Goal: Task Accomplishment & Management: Use online tool/utility

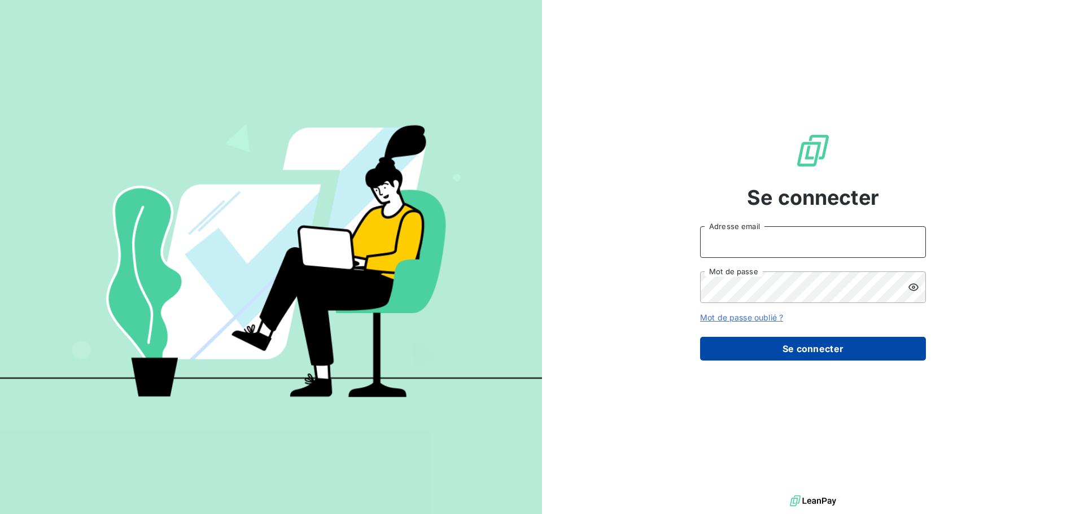
type input "[EMAIL_ADDRESS][DOMAIN_NAME]"
click at [851, 348] on button "Se connecter" at bounding box center [813, 349] width 226 height 24
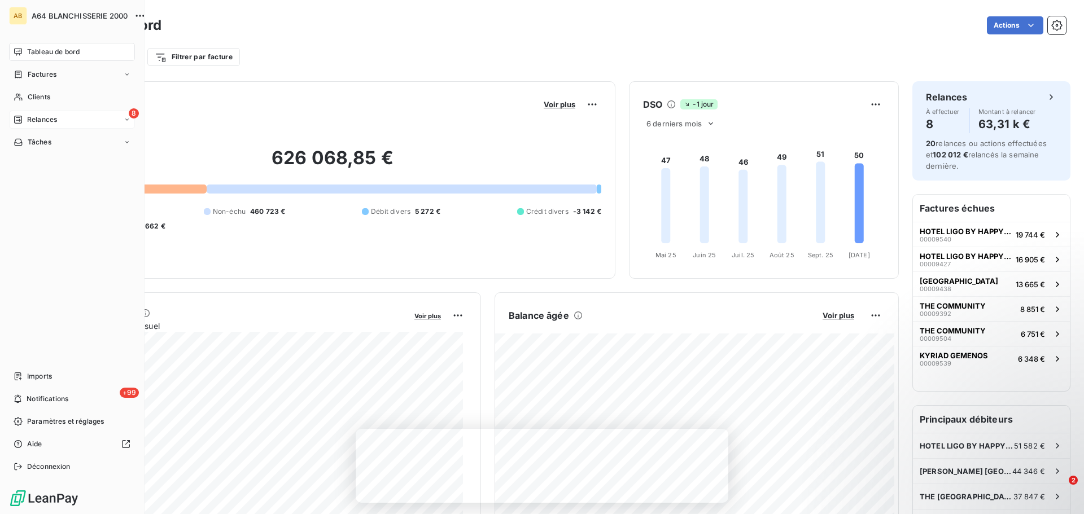
click at [42, 122] on span "Relances" at bounding box center [42, 120] width 30 height 10
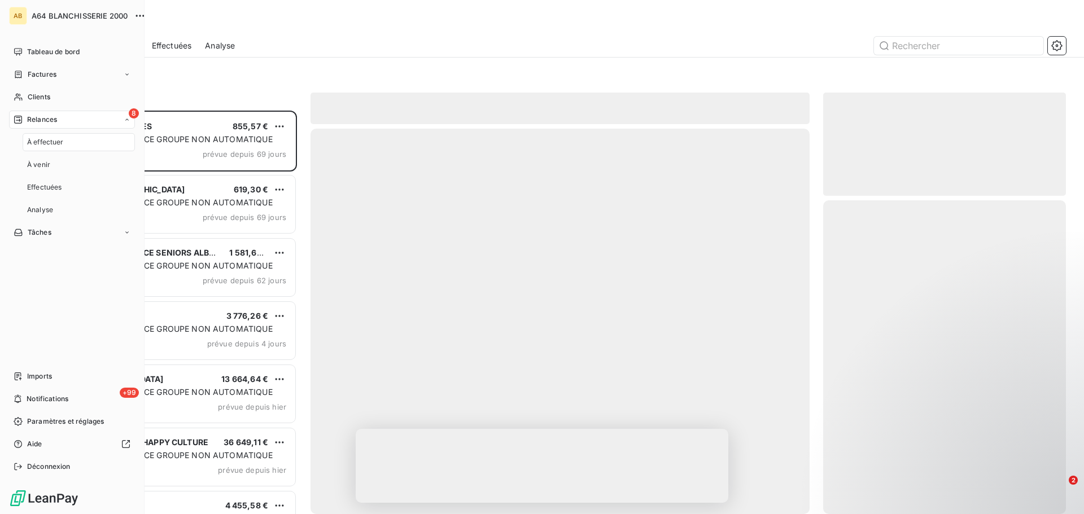
scroll to position [395, 234]
click at [49, 143] on span "À effectuer" at bounding box center [45, 142] width 37 height 10
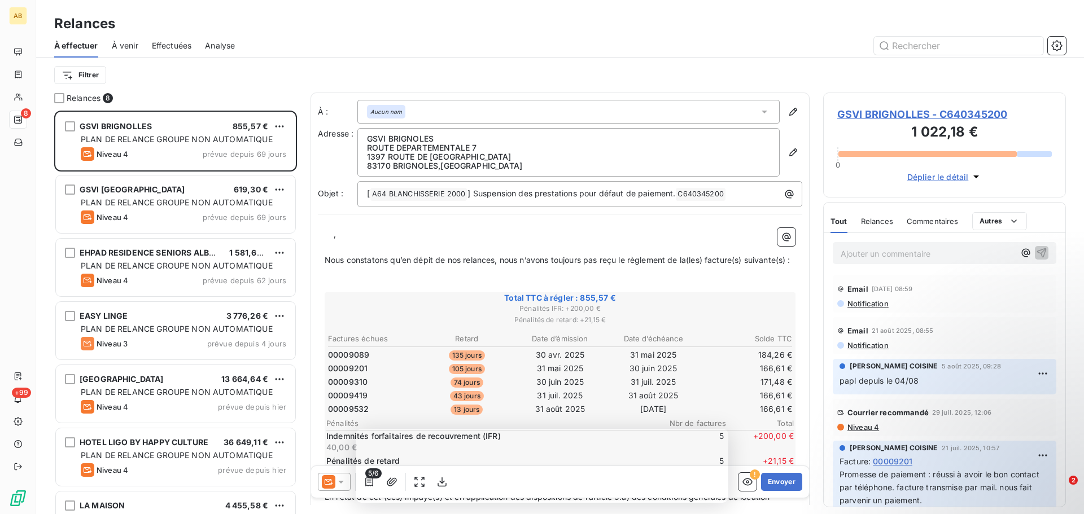
scroll to position [103, 0]
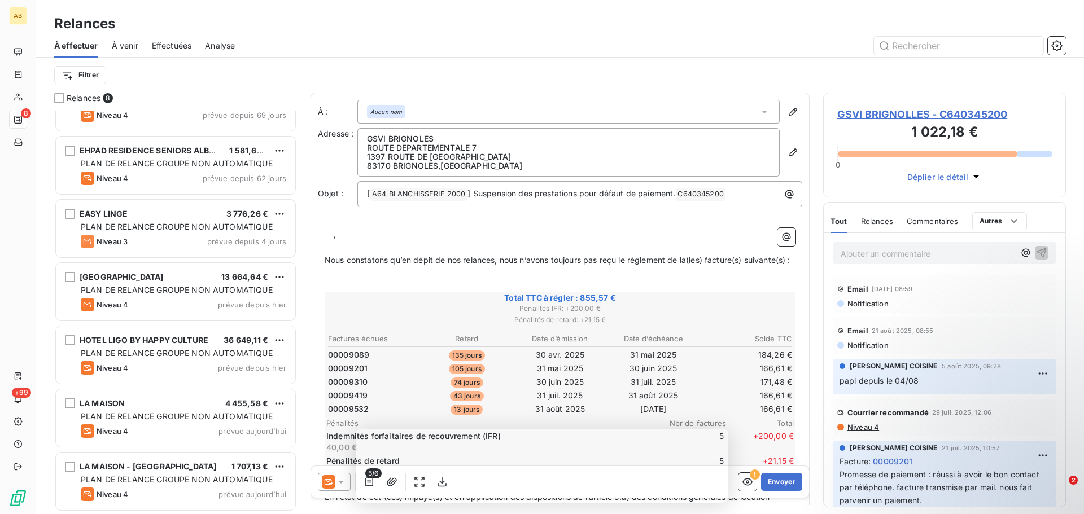
click at [127, 42] on span "À venir" at bounding box center [125, 45] width 27 height 11
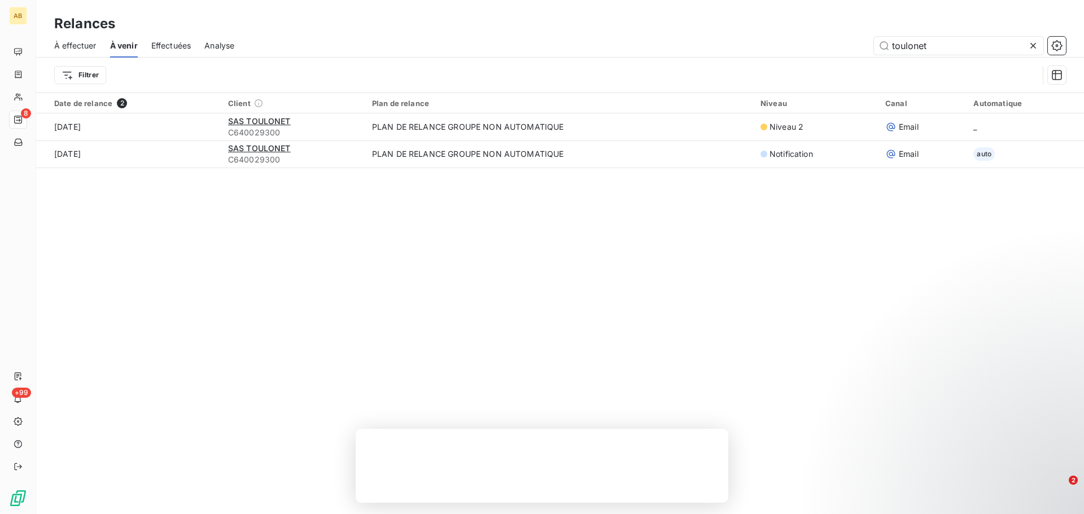
click at [168, 47] on span "Effectuées" at bounding box center [171, 45] width 40 height 11
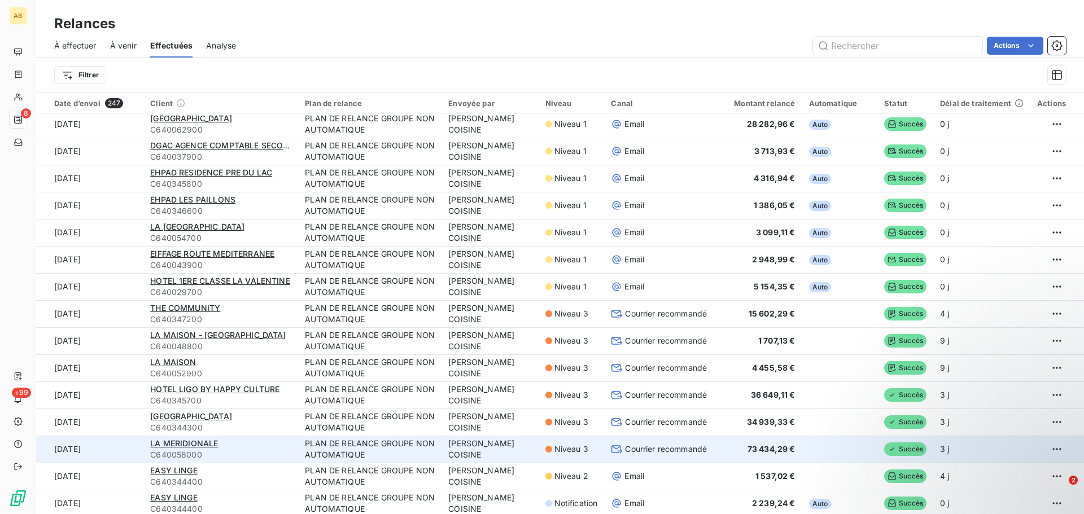
scroll to position [452, 0]
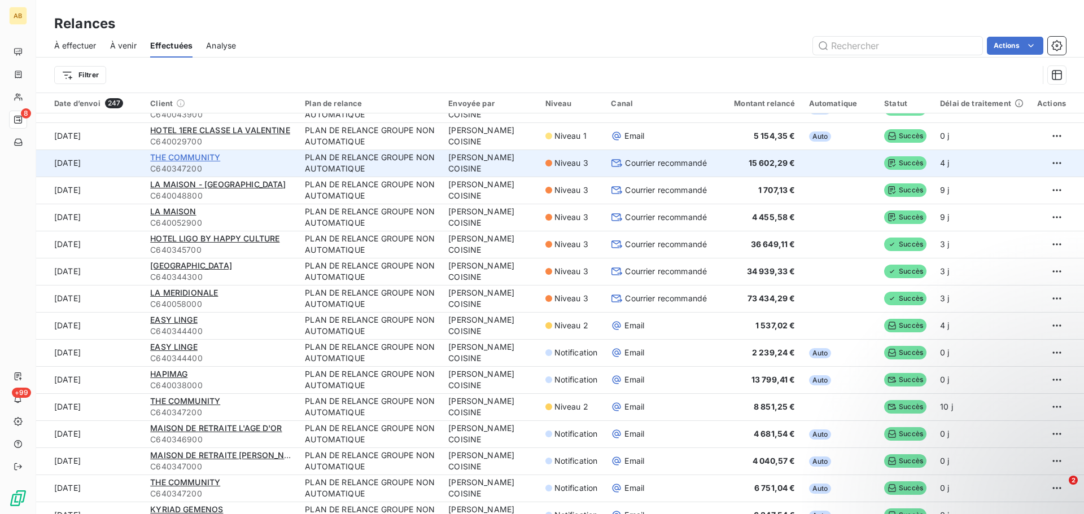
click at [180, 152] on span "THE COMMUNITY" at bounding box center [185, 157] width 70 height 10
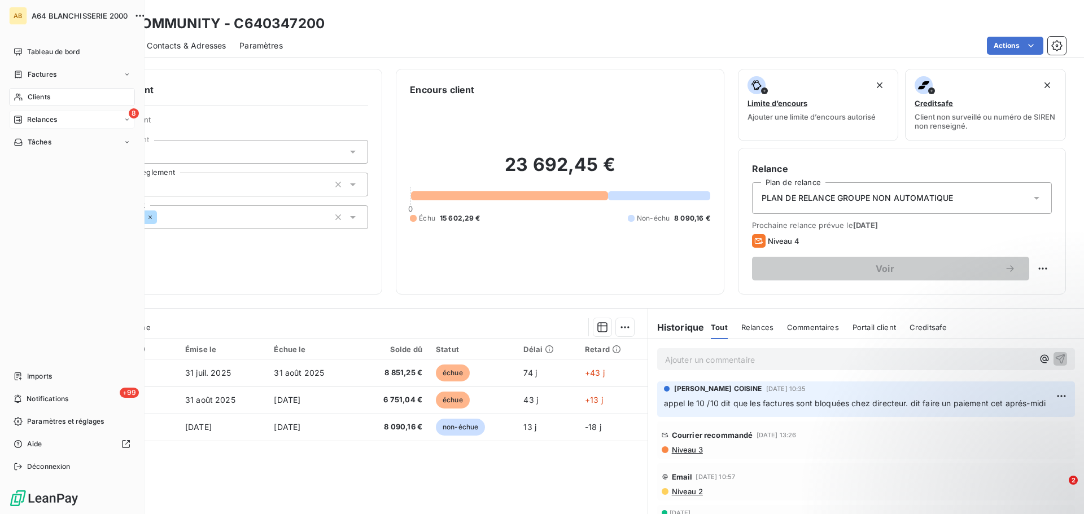
click at [69, 121] on div "8 Relances" at bounding box center [72, 120] width 126 height 18
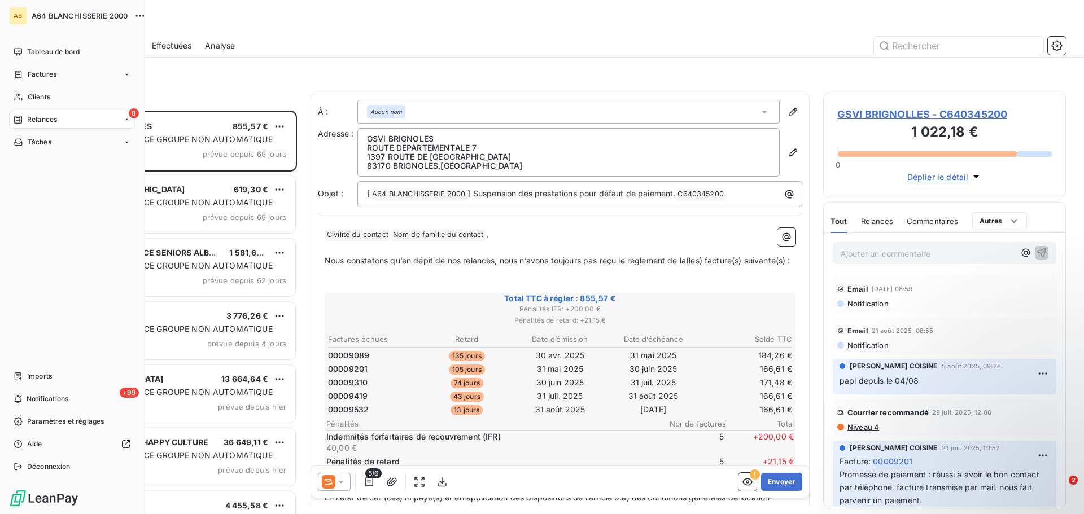
scroll to position [395, 234]
click at [67, 145] on div "À effectuer" at bounding box center [79, 142] width 112 height 18
click at [86, 120] on div "8 Relances" at bounding box center [72, 120] width 126 height 18
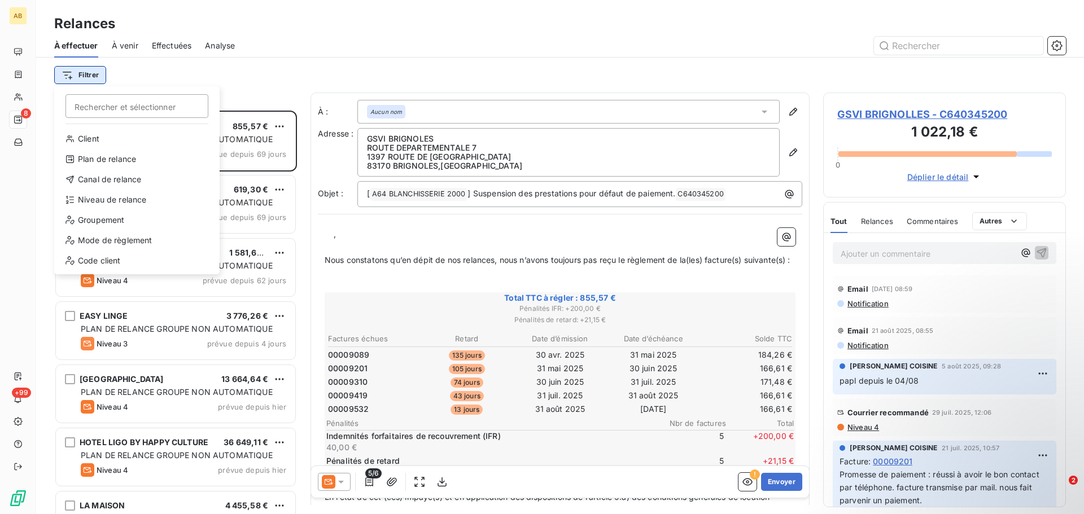
click at [72, 78] on html "AB 8 +99 Relances À effectuer À venir Effectuées Analyse Filtrer Rechercher et …" at bounding box center [542, 257] width 1084 height 514
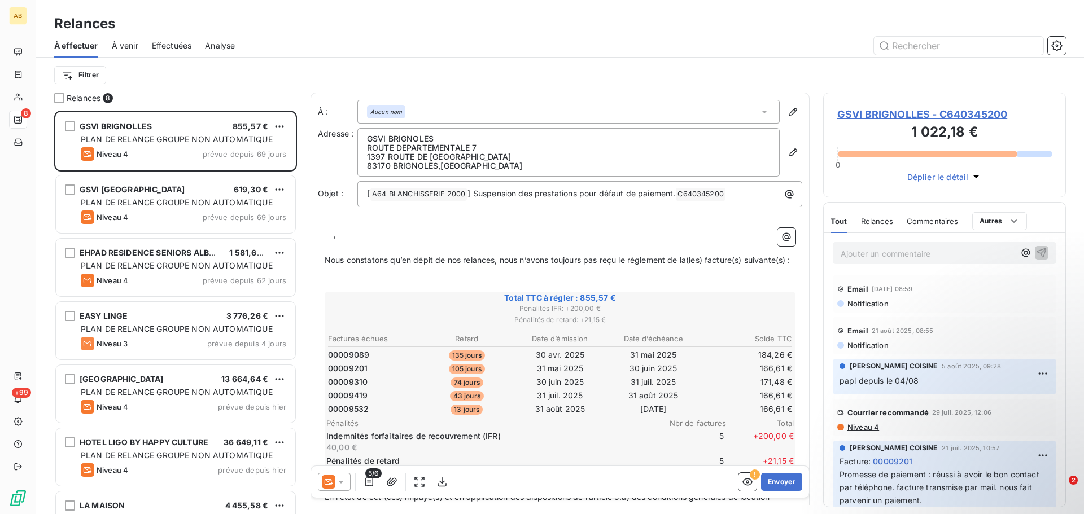
click at [221, 75] on html "AB 8 +99 Relances À effectuer À venir Effectuées Analyse Filtrer Relances 8 GSV…" at bounding box center [542, 257] width 1084 height 514
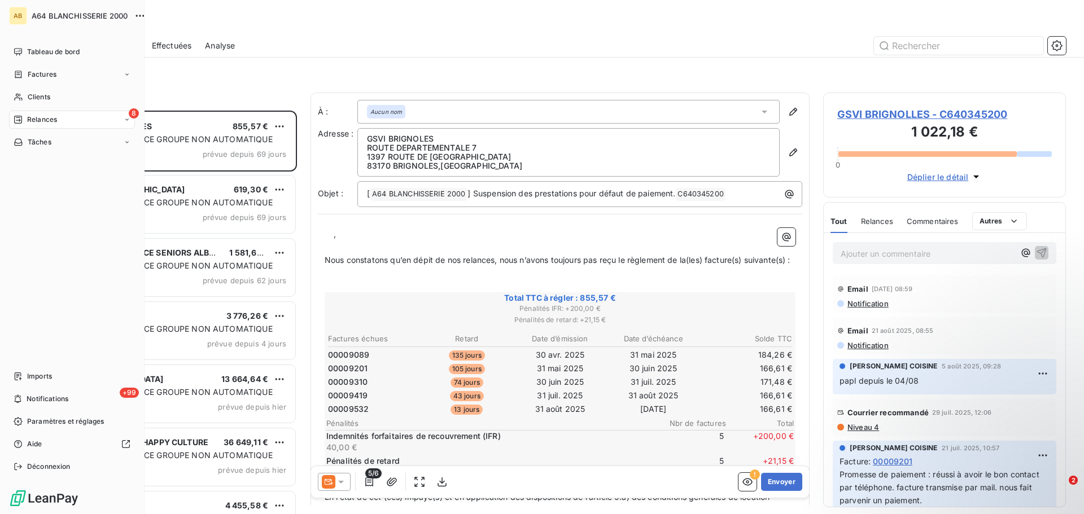
click at [96, 118] on div "8 Relances" at bounding box center [72, 120] width 126 height 18
click at [55, 118] on span "Relances" at bounding box center [42, 120] width 30 height 10
click at [110, 120] on div "8 Relances" at bounding box center [72, 120] width 126 height 18
click at [69, 138] on div "À effectuer" at bounding box center [79, 142] width 112 height 18
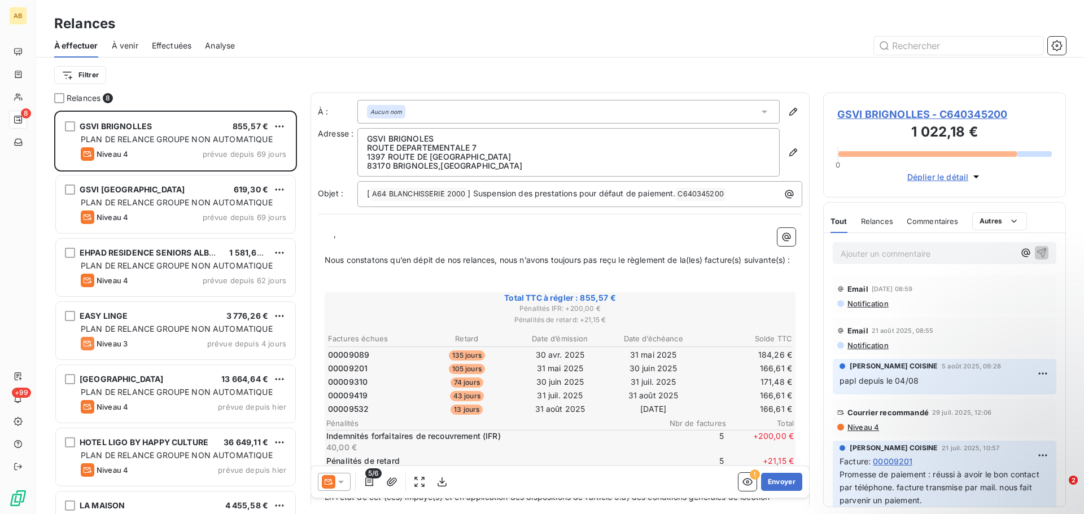
click at [201, 82] on div "Filtrer" at bounding box center [560, 74] width 1012 height 21
click at [59, 99] on div at bounding box center [59, 98] width 10 height 10
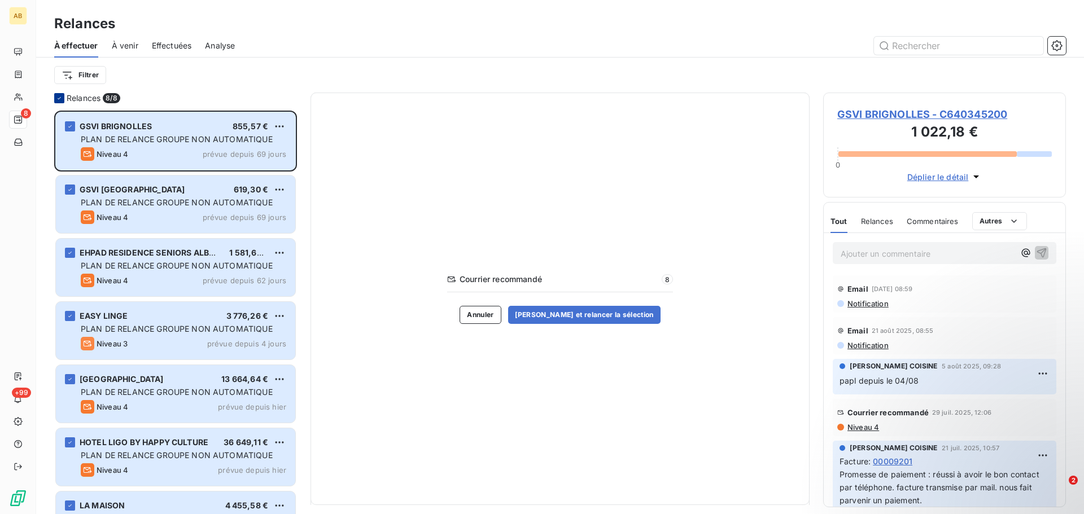
click at [59, 99] on icon at bounding box center [59, 98] width 3 height 2
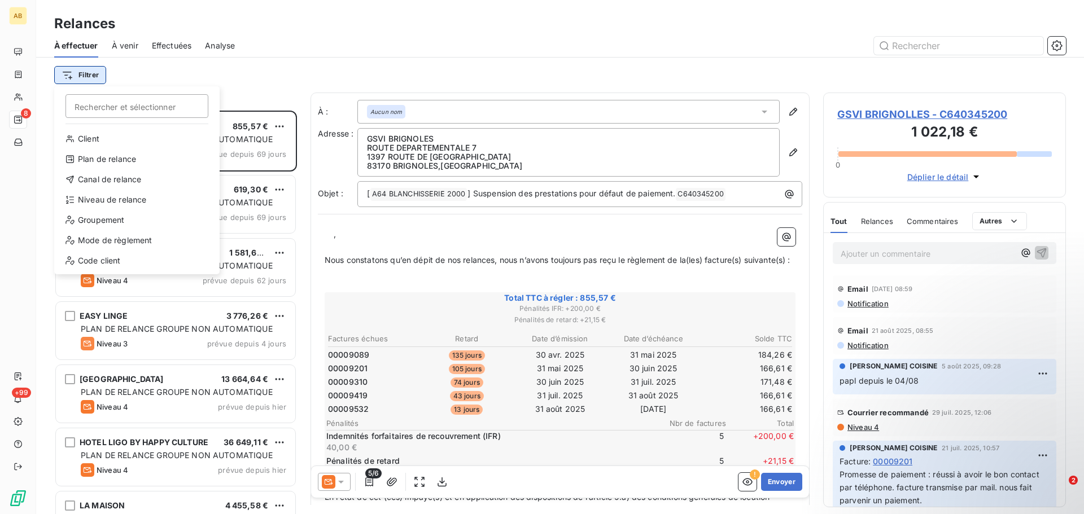
click at [67, 74] on html "AB 8 +99 Relances À effectuer À venir Effectuées Analyse Filtrer Rechercher et …" at bounding box center [542, 257] width 1084 height 514
click at [91, 153] on div "Plan de relance" at bounding box center [137, 159] width 156 height 18
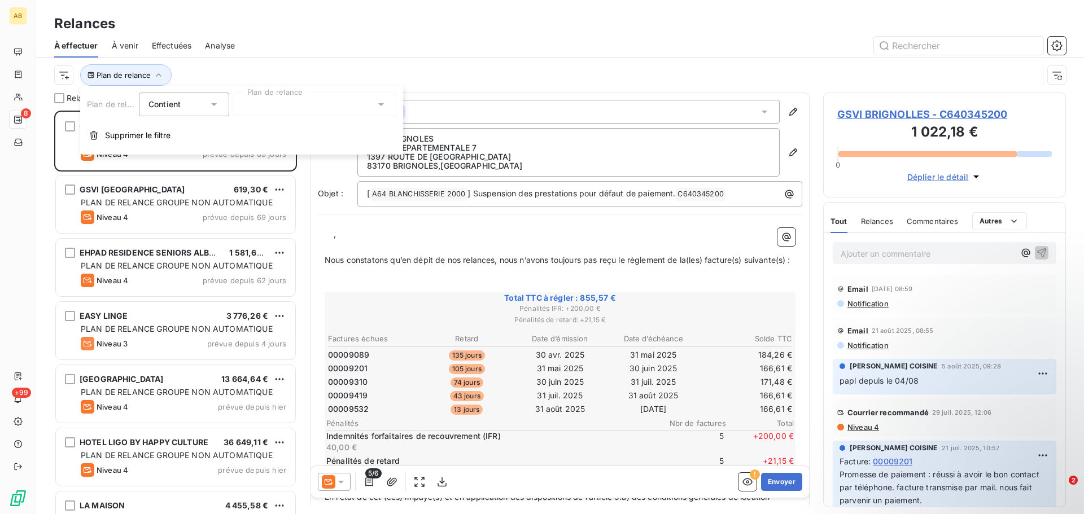
click at [383, 107] on icon at bounding box center [380, 104] width 11 height 11
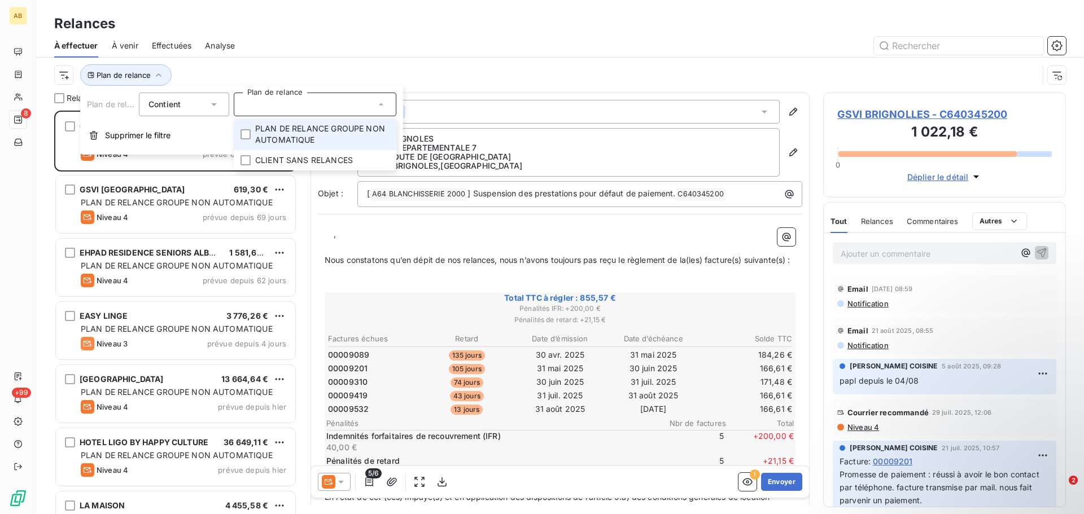
click at [383, 110] on icon at bounding box center [380, 104] width 11 height 11
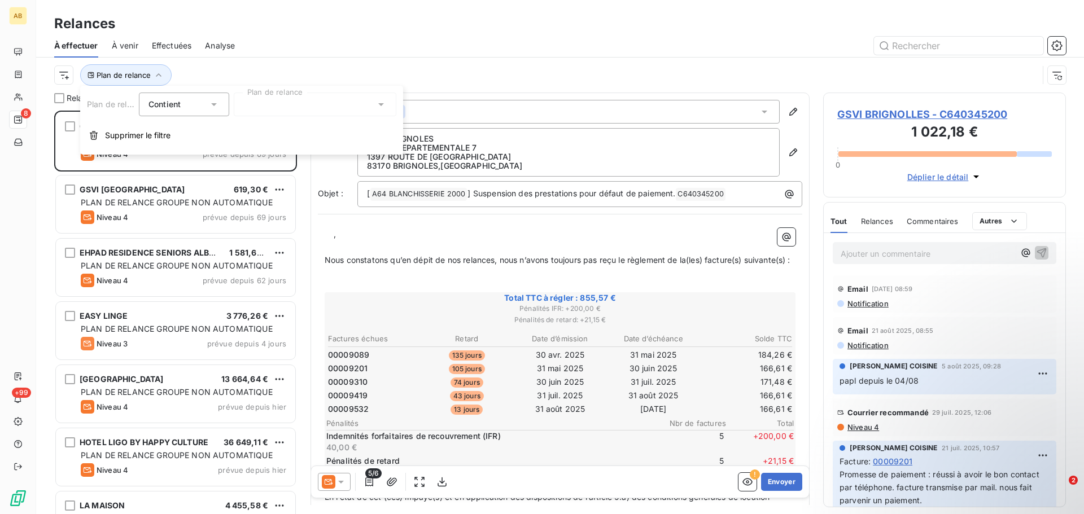
click at [439, 83] on div "Plan de relance" at bounding box center [546, 74] width 984 height 21
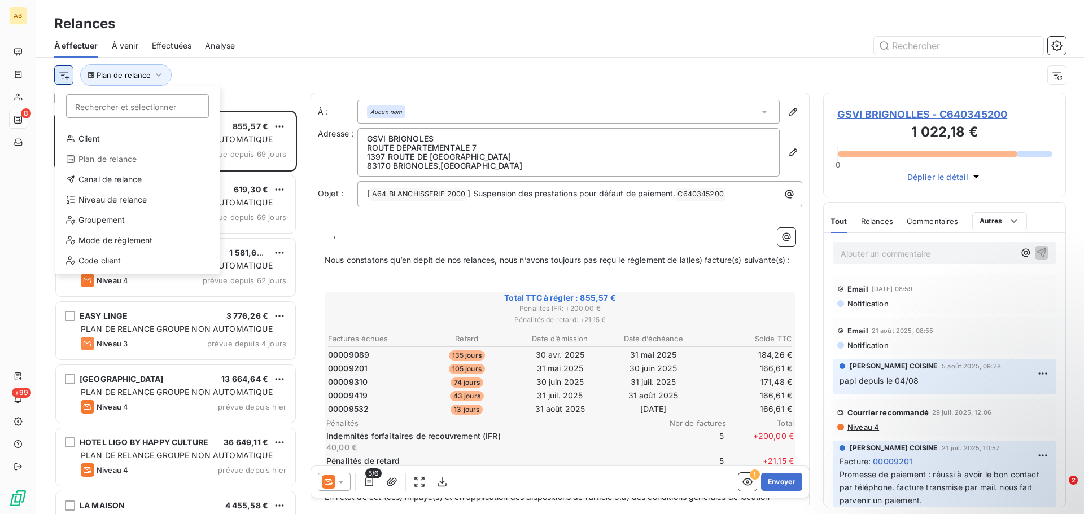
click at [63, 76] on html "AB 8 +99 Relances À effectuer À venir Effectuées Analyse Rechercher et sélectio…" at bounding box center [542, 257] width 1084 height 514
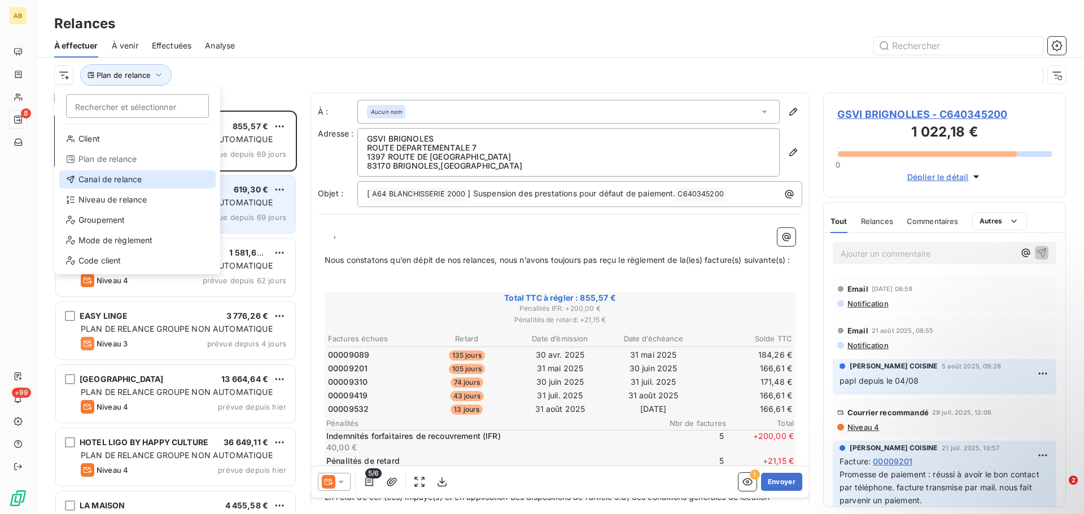
click at [94, 178] on div "Canal de relance" at bounding box center [137, 180] width 156 height 18
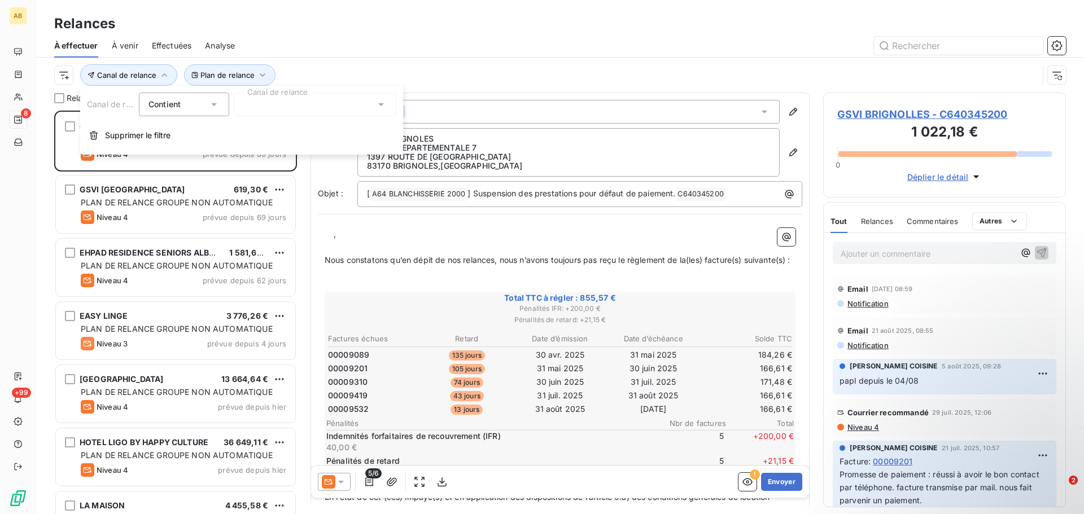
click at [384, 108] on div at bounding box center [315, 105] width 163 height 24
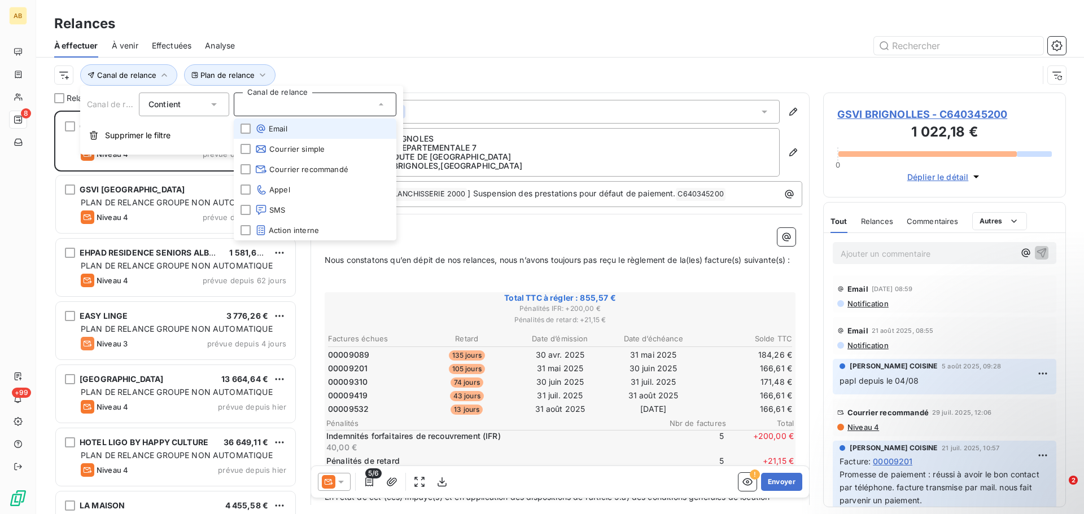
click at [384, 108] on icon at bounding box center [380, 104] width 11 height 11
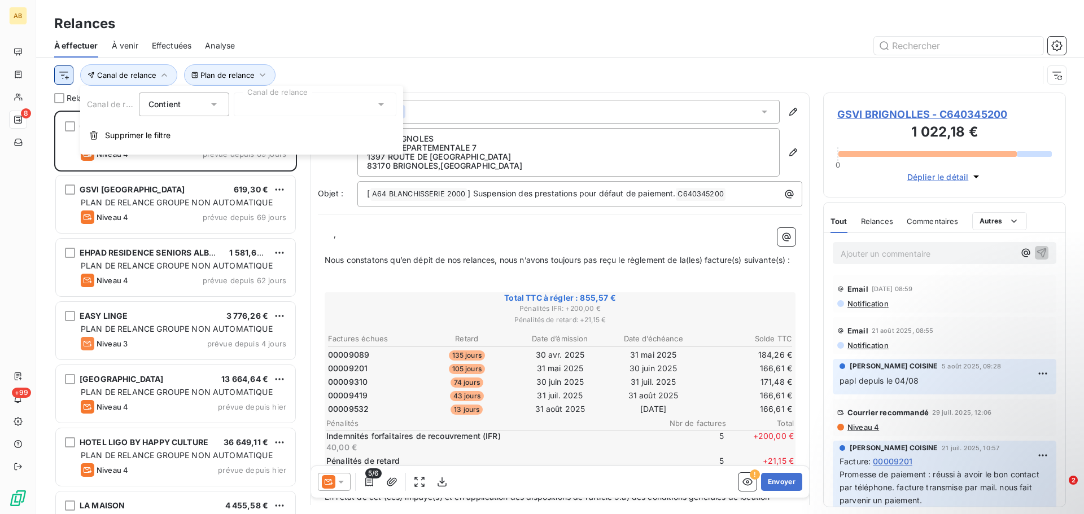
click at [61, 72] on html "AB 8 +99 Relances À effectuer À venir Effectuées Analyse Plan de relance Canal …" at bounding box center [542, 257] width 1084 height 514
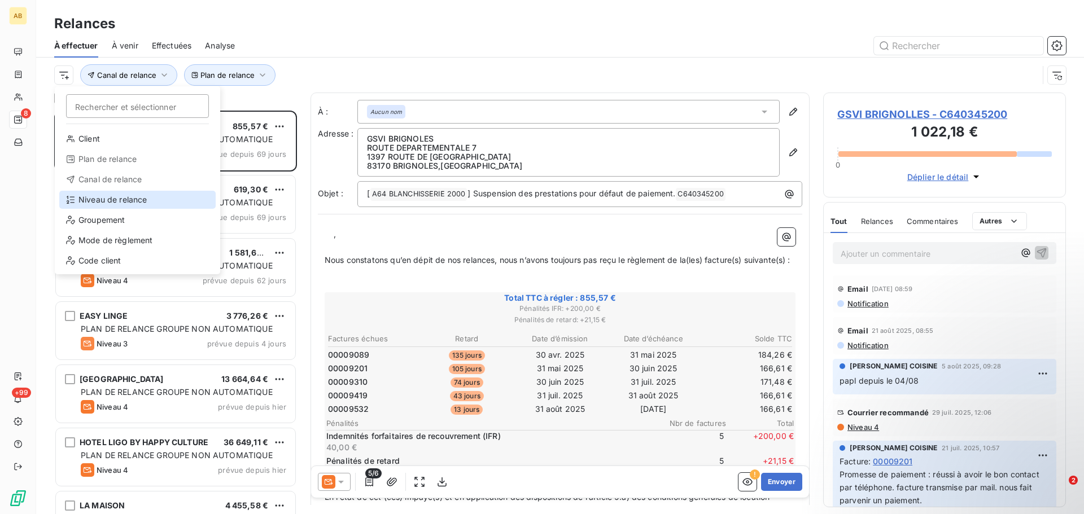
click at [96, 206] on div "Niveau de relance" at bounding box center [137, 200] width 156 height 18
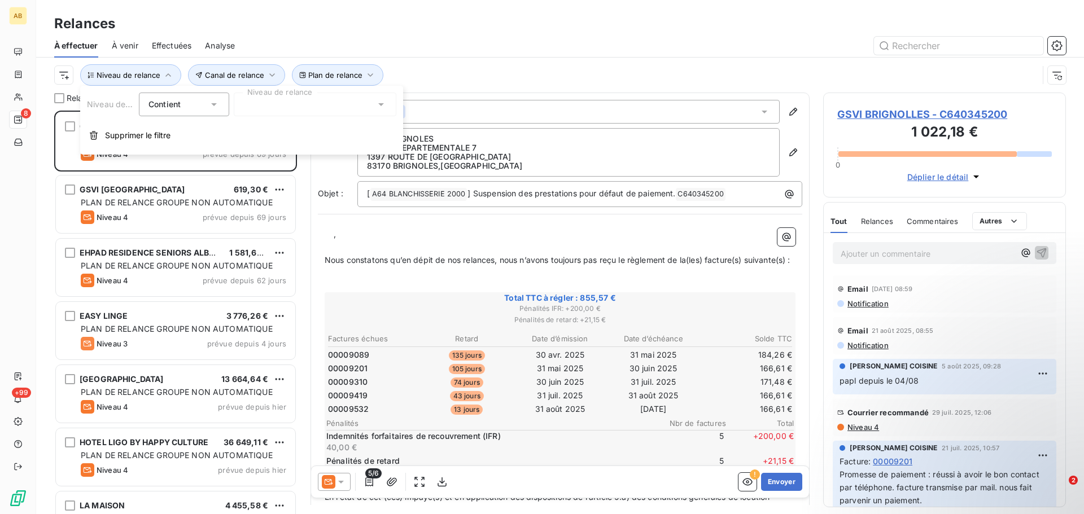
click at [377, 105] on icon at bounding box center [380, 104] width 11 height 11
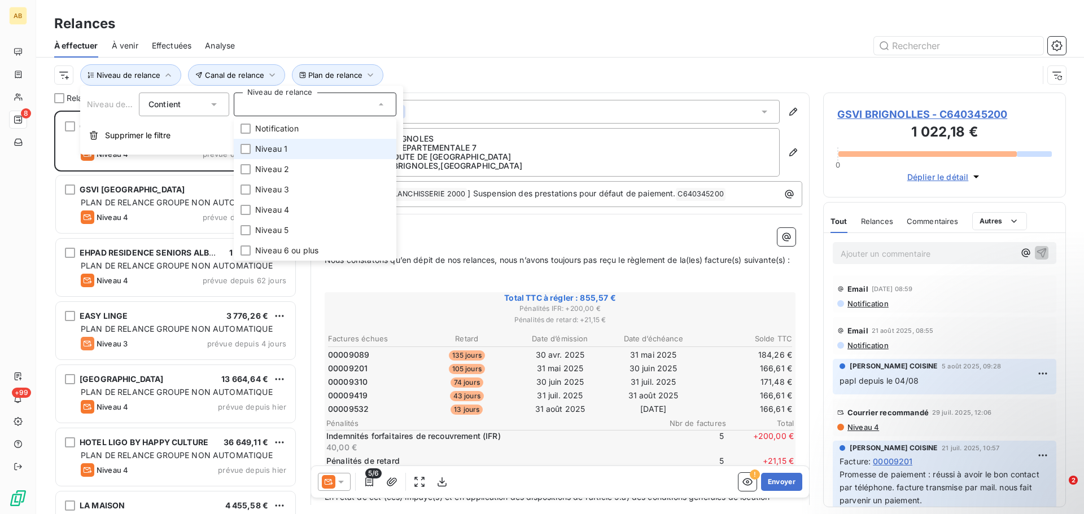
click at [252, 147] on li "Niveau 1" at bounding box center [315, 149] width 163 height 20
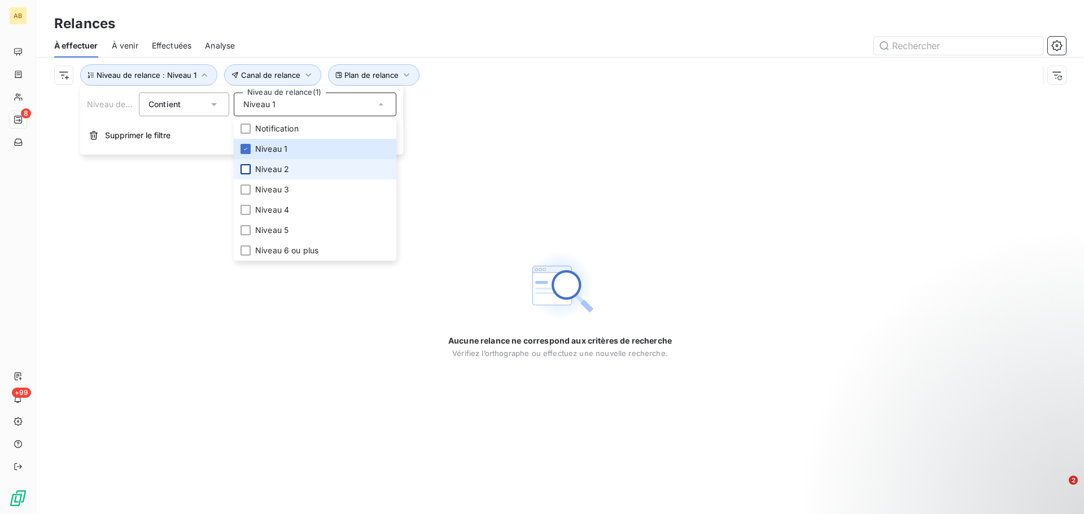
click at [247, 173] on div at bounding box center [246, 169] width 10 height 10
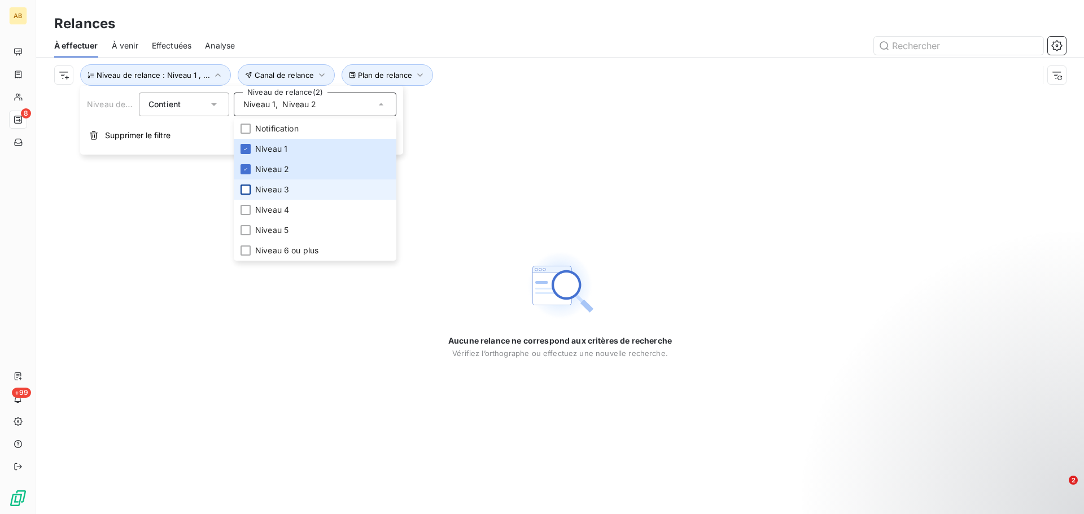
click at [246, 189] on div at bounding box center [246, 190] width 10 height 10
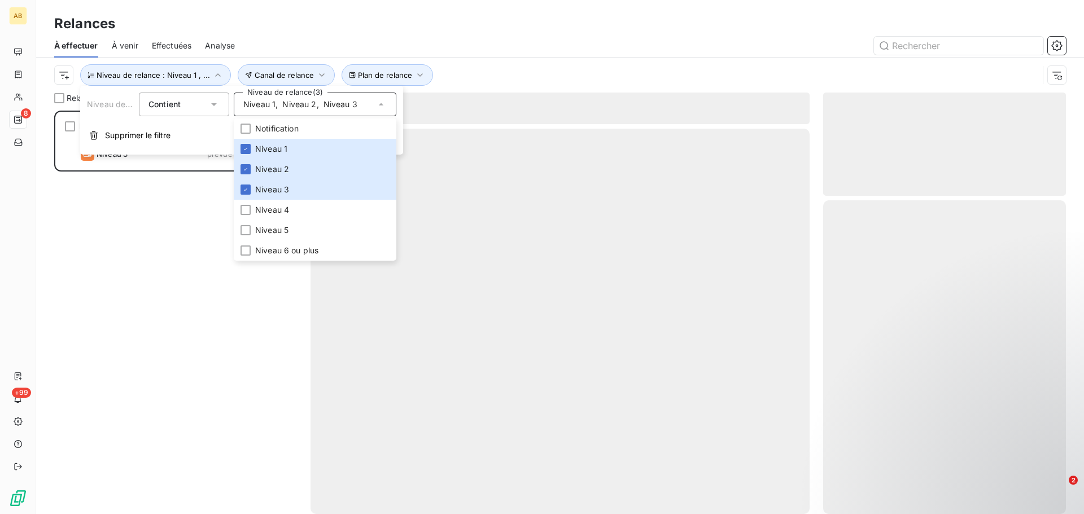
scroll to position [395, 234]
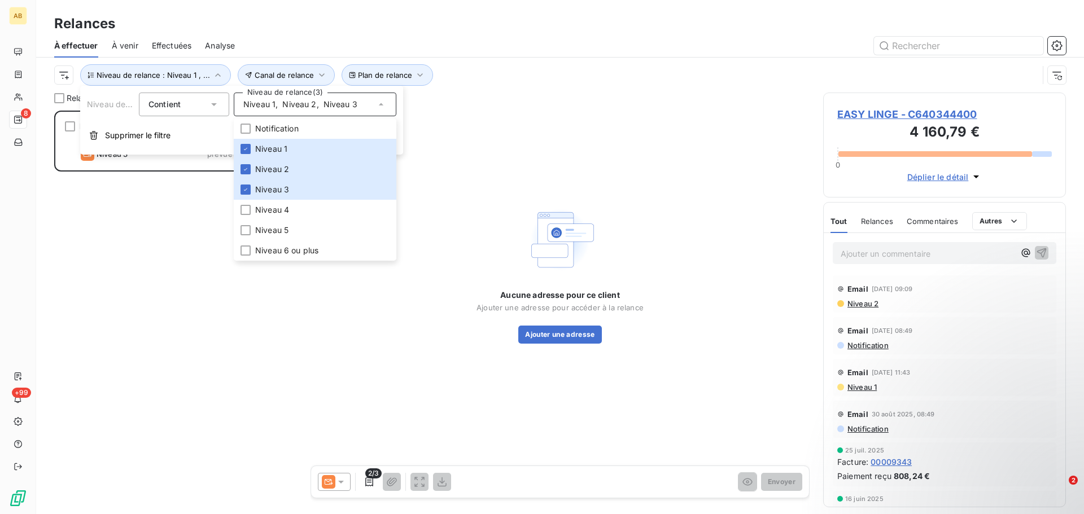
click at [234, 331] on div "EASY LINGE 3 776,26 € PLAN DE RELANCE GROUPE NON AUTOMATIQUE Niveau 3 prévue de…" at bounding box center [175, 313] width 243 height 404
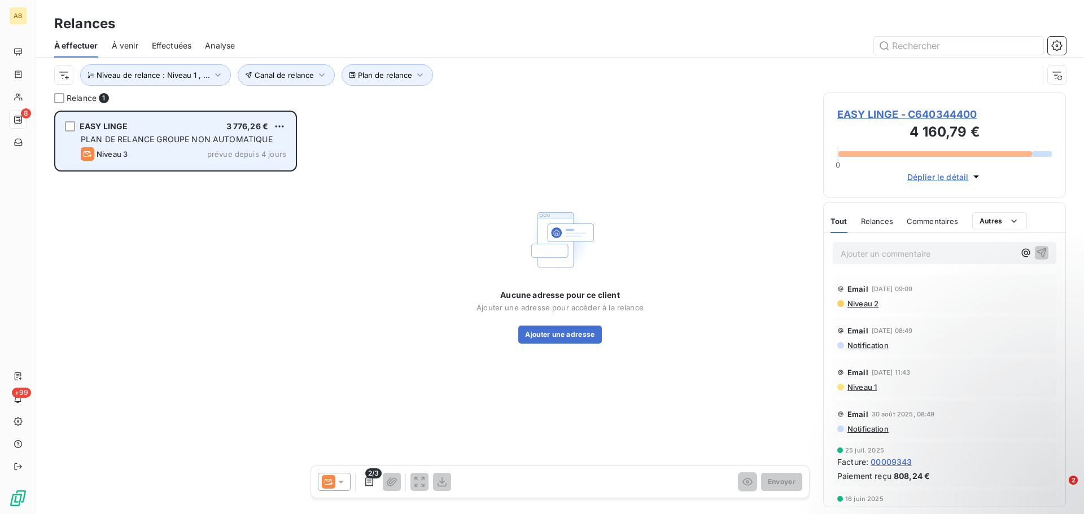
click at [158, 155] on div "Niveau 3 prévue depuis 4 jours" at bounding box center [184, 154] width 206 height 14
click at [184, 152] on div "Niveau 3 prévue depuis 4 jours" at bounding box center [184, 154] width 206 height 14
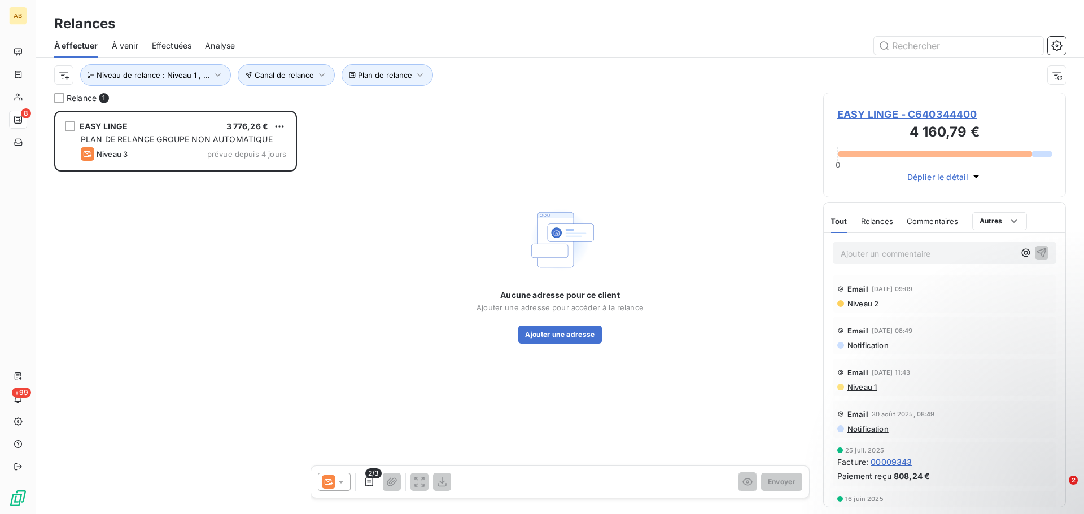
click at [946, 119] on span "EASY LINGE - C640344400" at bounding box center [944, 114] width 215 height 15
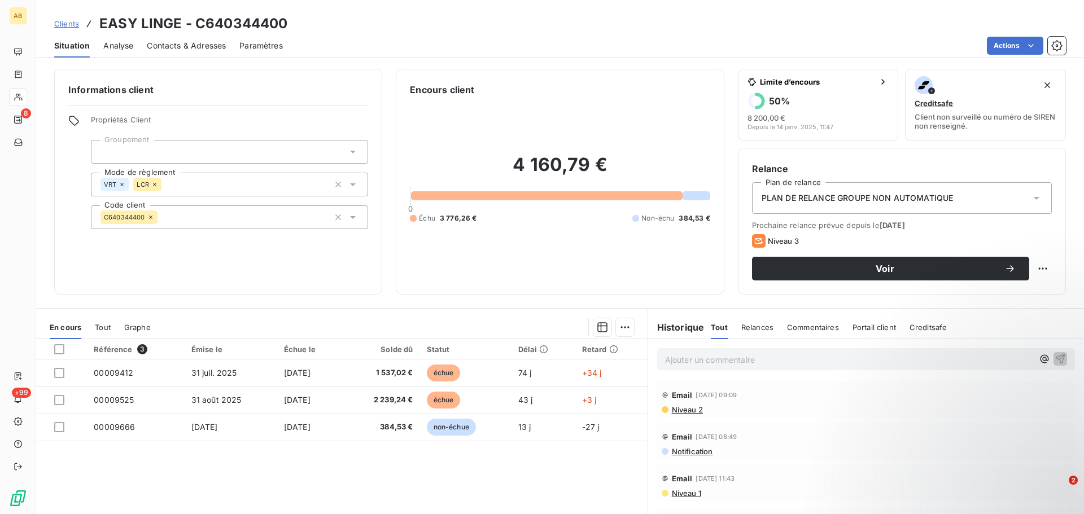
click at [118, 47] on span "Analyse" at bounding box center [118, 45] width 30 height 11
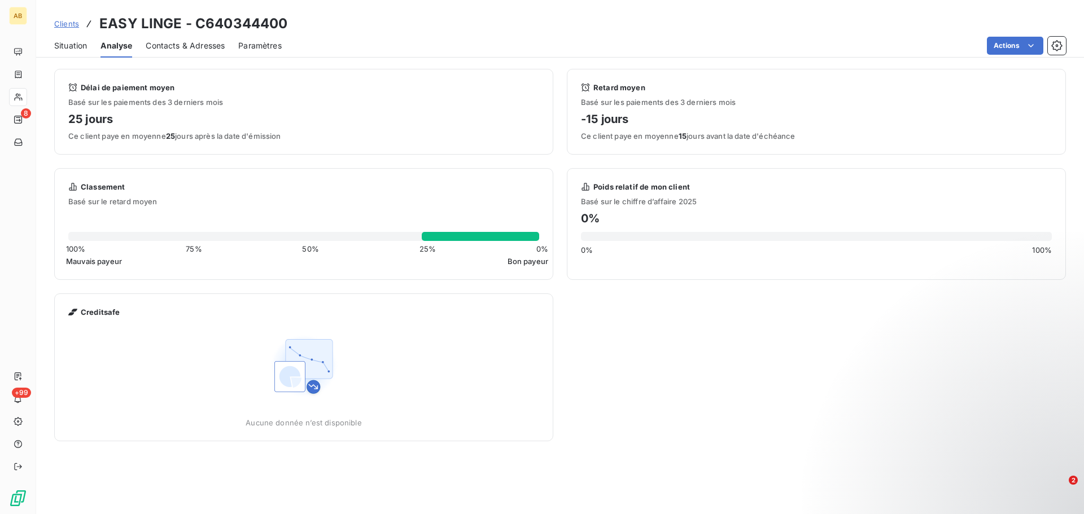
drag, startPoint x: 75, startPoint y: 47, endPoint x: 26, endPoint y: 81, distance: 59.2
click at [74, 47] on span "Situation" at bounding box center [70, 45] width 33 height 11
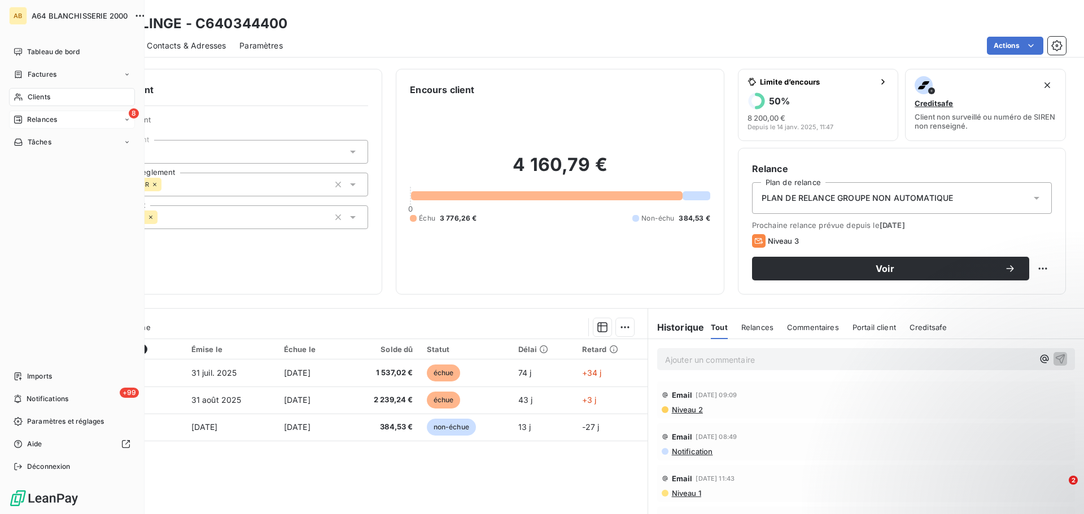
click at [43, 120] on span "Relances" at bounding box center [42, 120] width 30 height 10
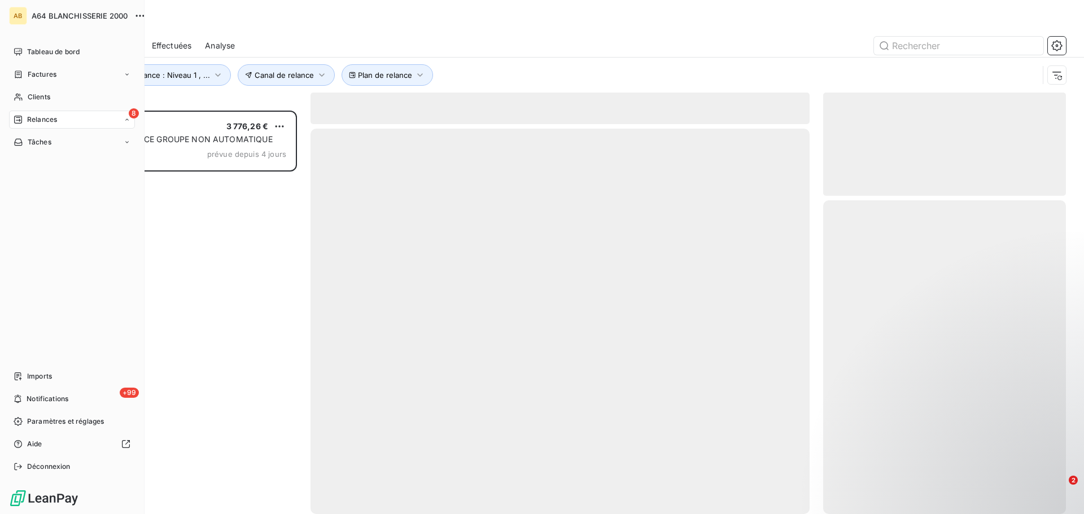
scroll to position [395, 234]
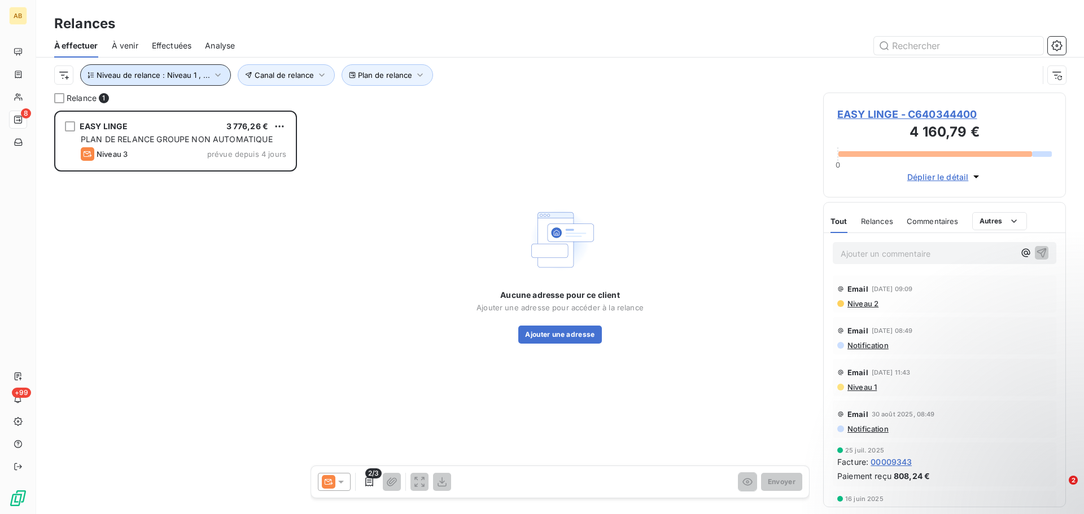
click at [217, 76] on icon "button" at bounding box center [217, 74] width 11 height 11
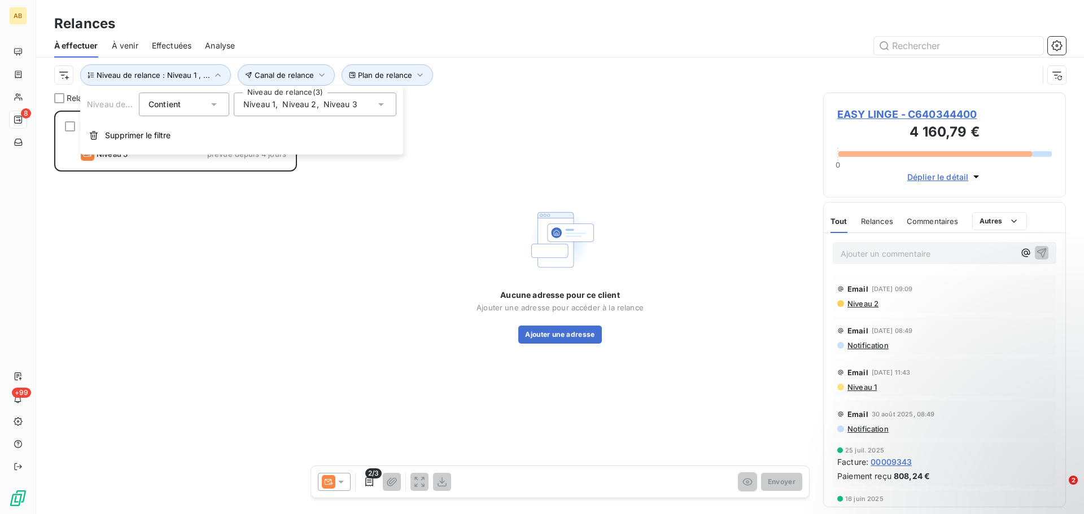
click at [382, 107] on icon at bounding box center [380, 104] width 11 height 11
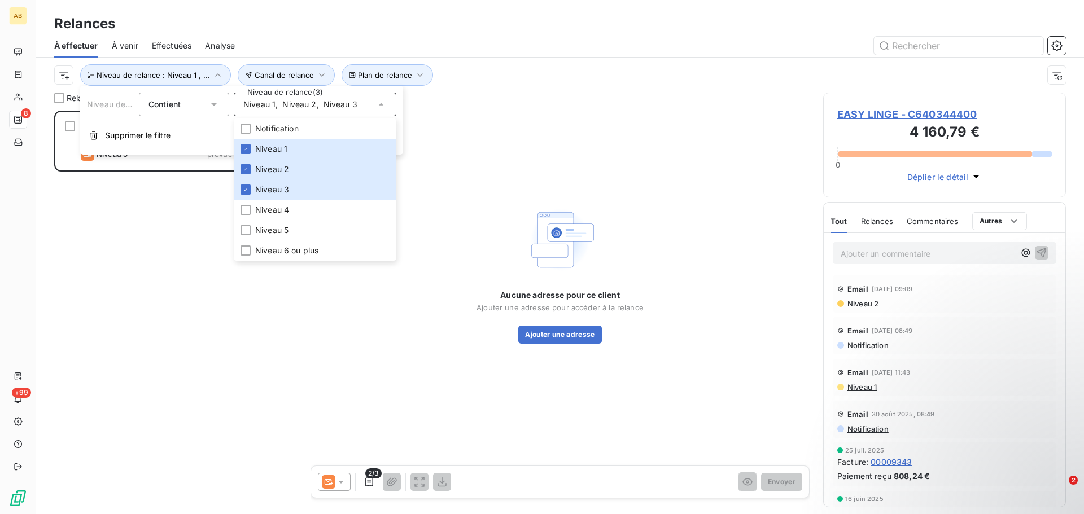
drag, startPoint x: 215, startPoint y: 266, endPoint x: 209, endPoint y: 259, distance: 8.8
click at [215, 265] on div "EASY LINGE 3 776,26 € PLAN DE RELANCE GROUPE NON AUTOMATIQUE Niveau 3 prévue de…" at bounding box center [175, 313] width 243 height 404
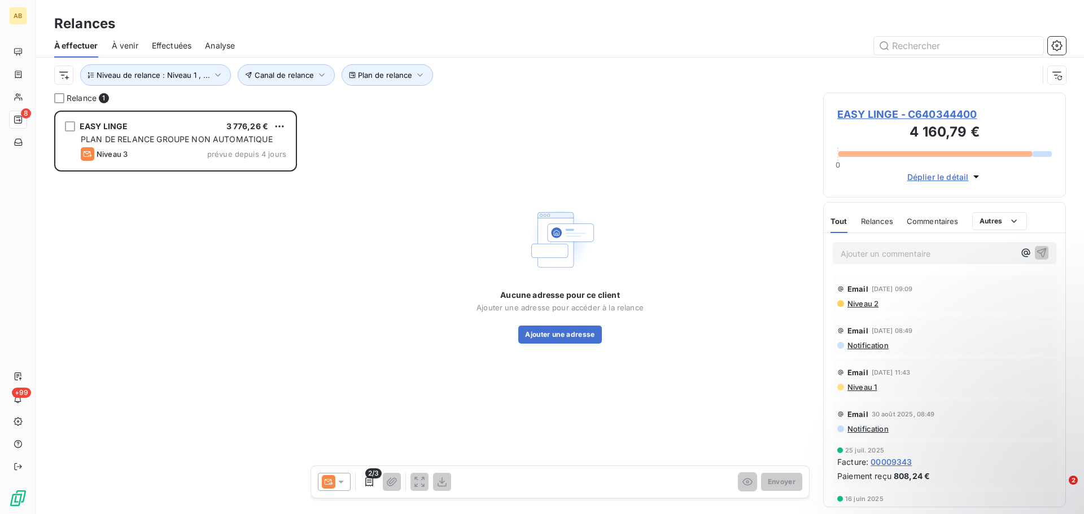
click at [176, 47] on span "Effectuées" at bounding box center [172, 45] width 40 height 11
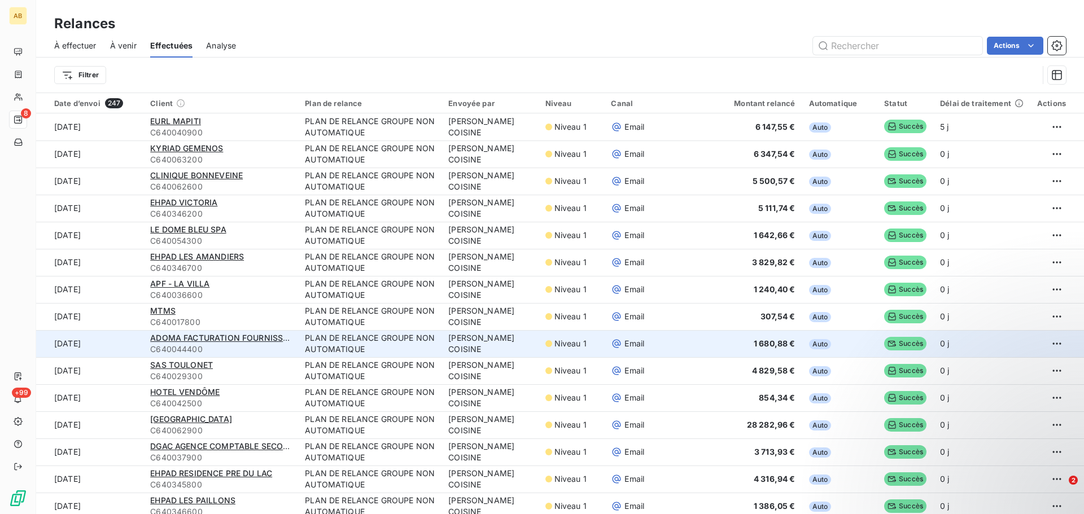
scroll to position [301, 0]
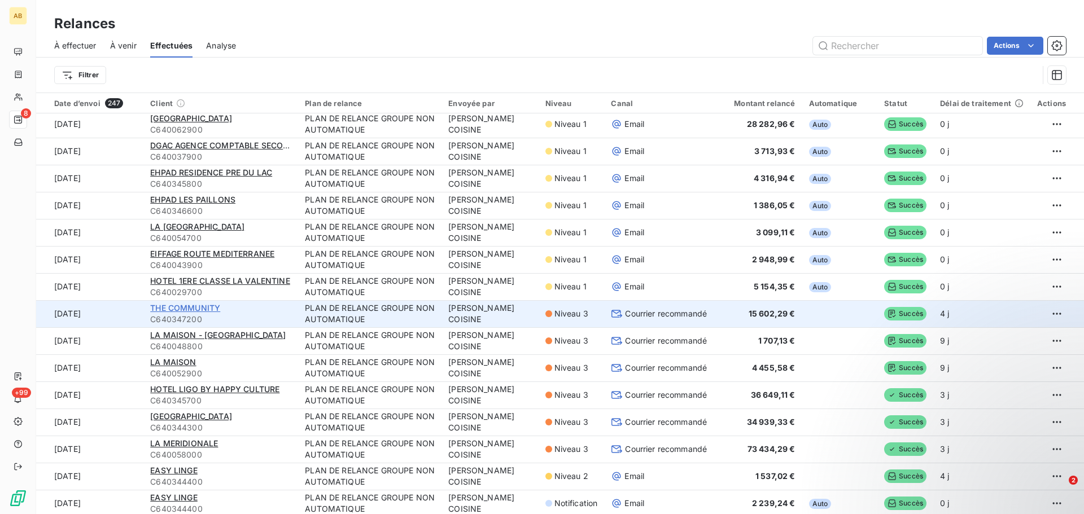
click at [182, 306] on span "THE COMMUNITY" at bounding box center [185, 308] width 70 height 10
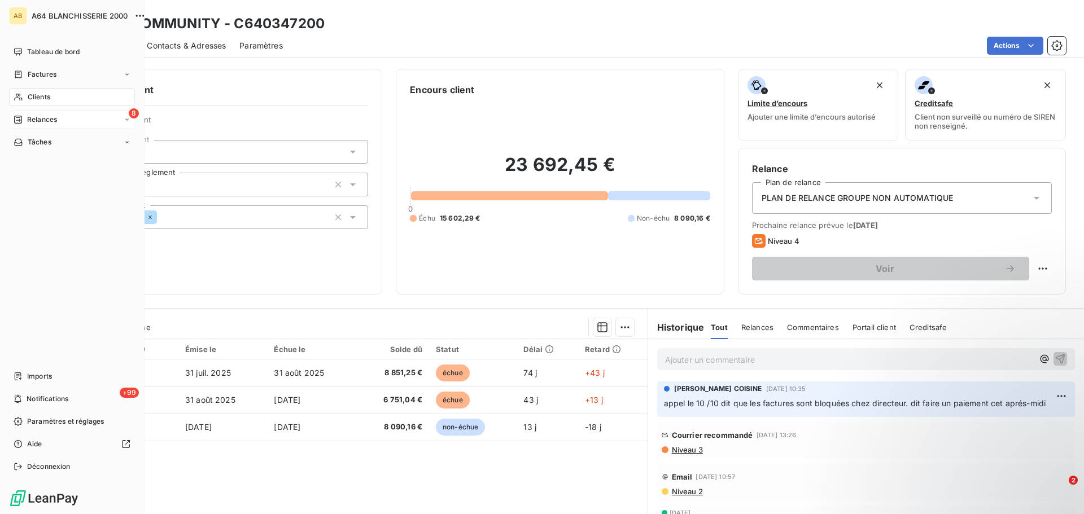
click at [50, 122] on span "Relances" at bounding box center [42, 120] width 30 height 10
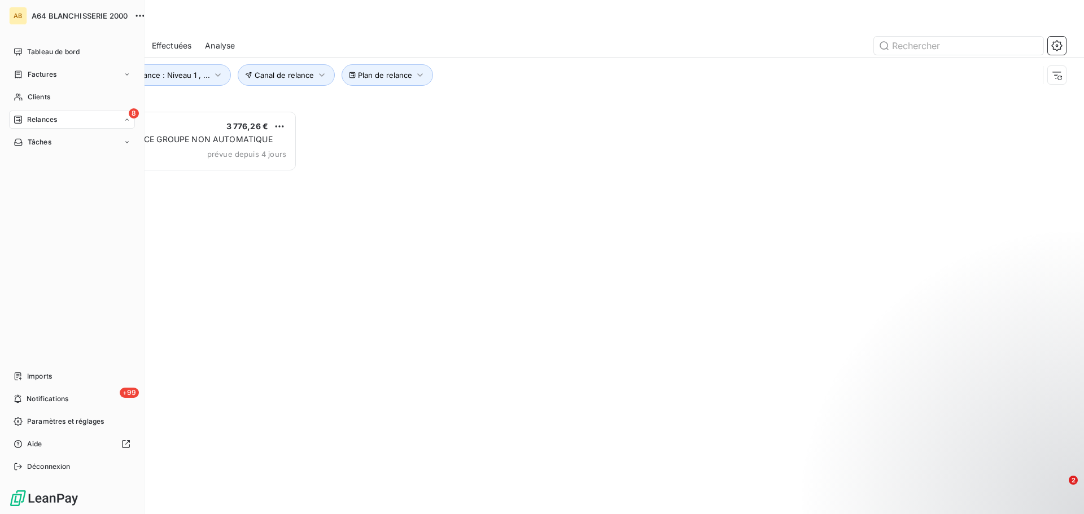
scroll to position [395, 234]
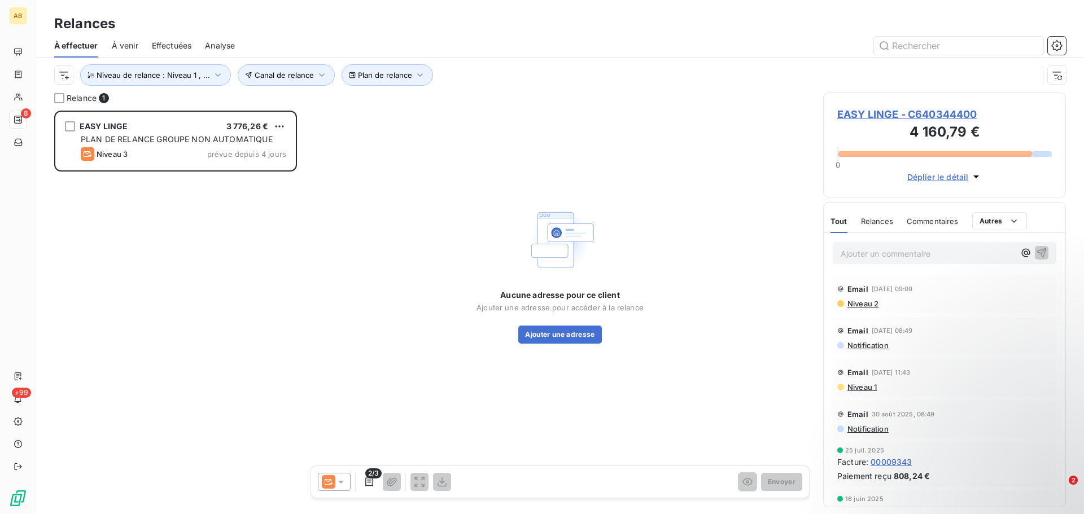
click at [156, 43] on span "Effectuées" at bounding box center [172, 45] width 40 height 11
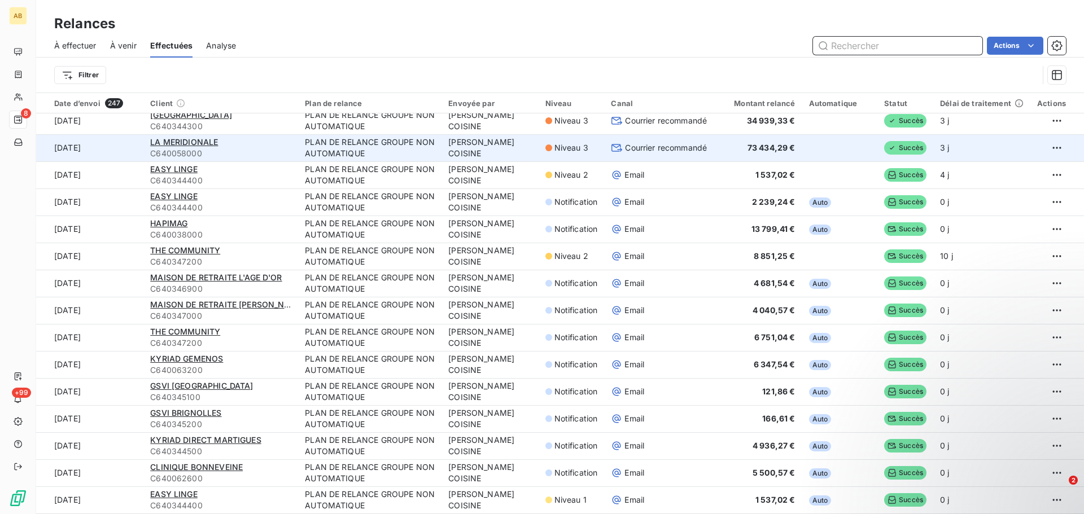
scroll to position [452, 0]
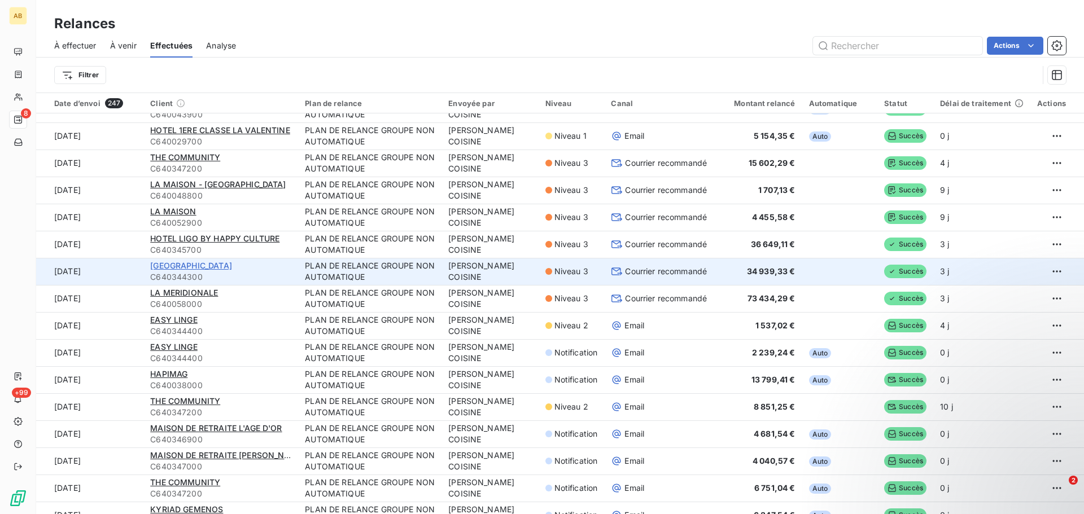
click at [193, 266] on span "[GEOGRAPHIC_DATA]" at bounding box center [191, 266] width 82 height 10
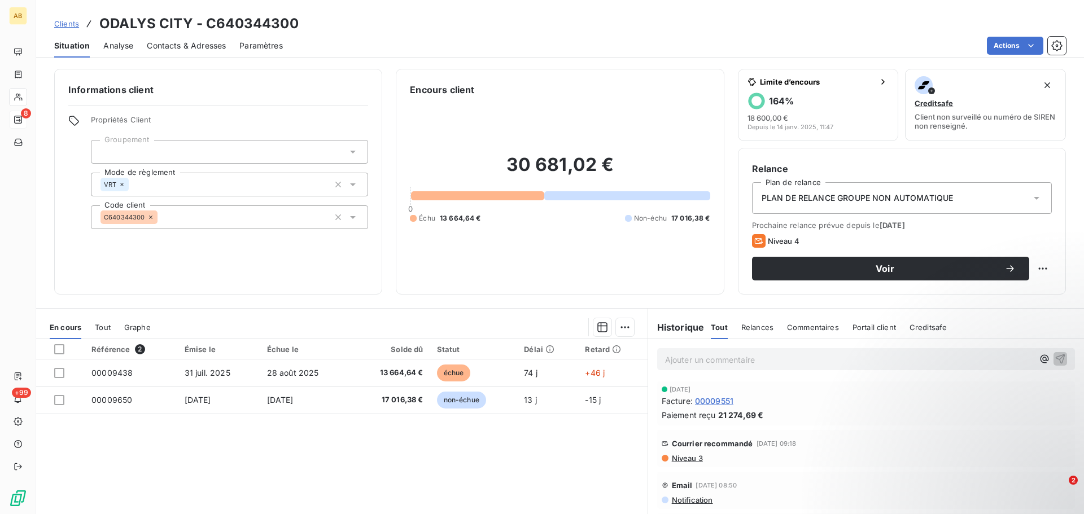
click at [170, 48] on span "Contacts & Adresses" at bounding box center [186, 45] width 79 height 11
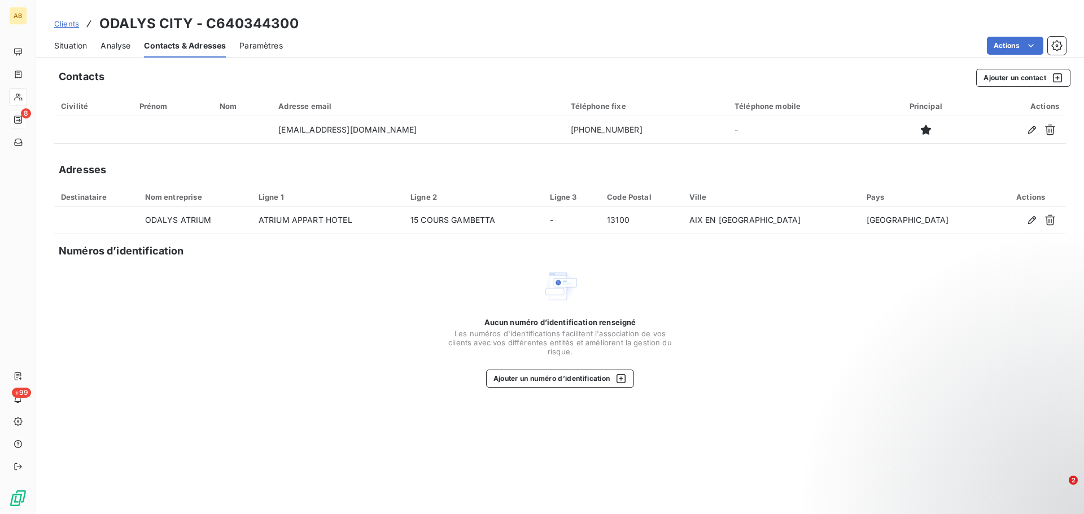
click at [120, 32] on h3 "ODALYS CITY - C640344300" at bounding box center [198, 24] width 199 height 20
click at [120, 42] on span "Analyse" at bounding box center [116, 45] width 30 height 11
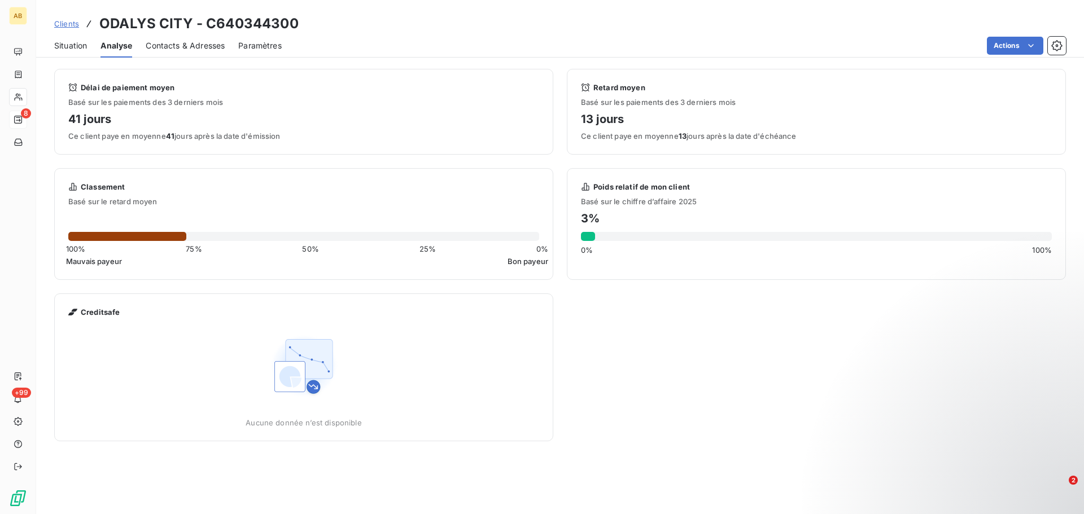
click at [79, 49] on span "Situation" at bounding box center [70, 45] width 33 height 11
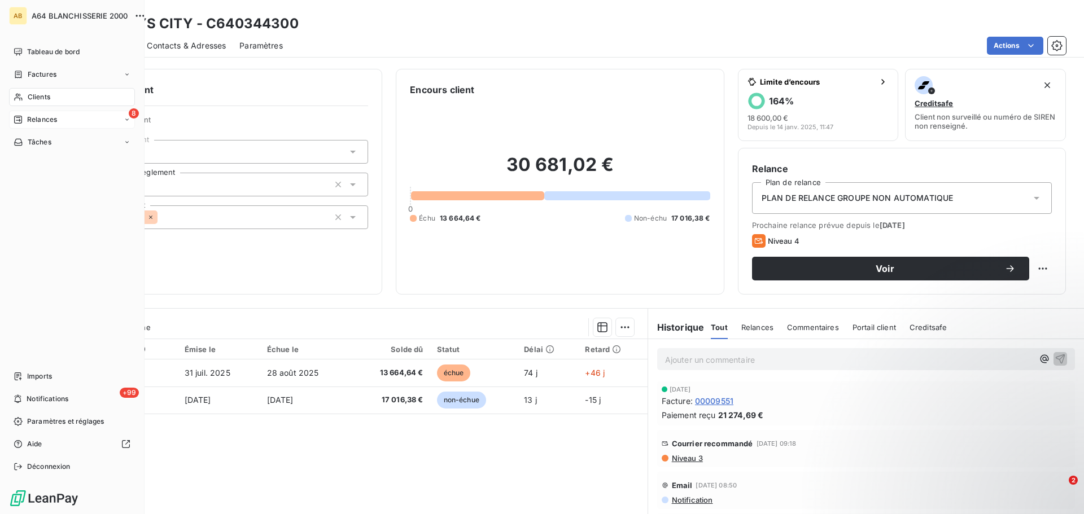
click at [38, 123] on span "Relances" at bounding box center [42, 120] width 30 height 10
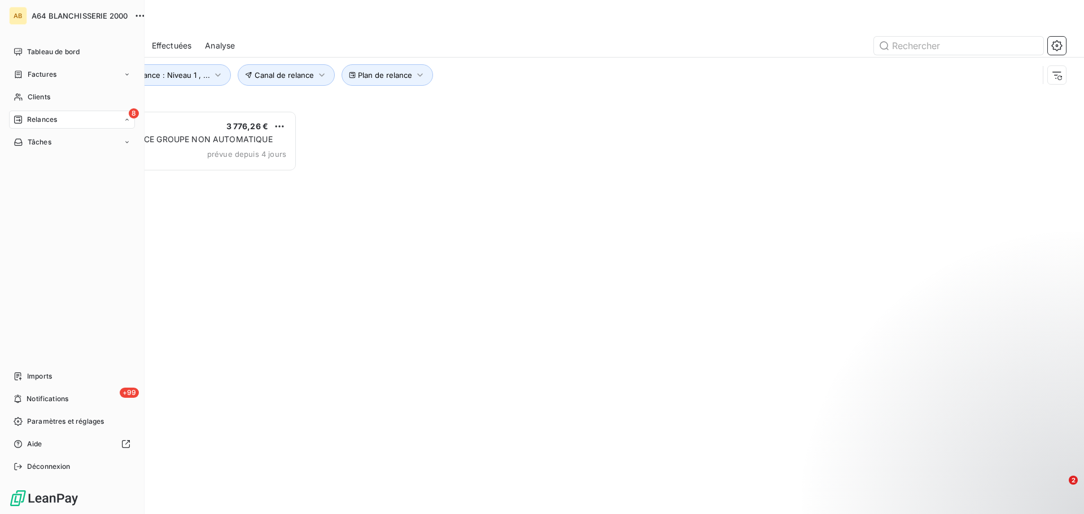
scroll to position [395, 234]
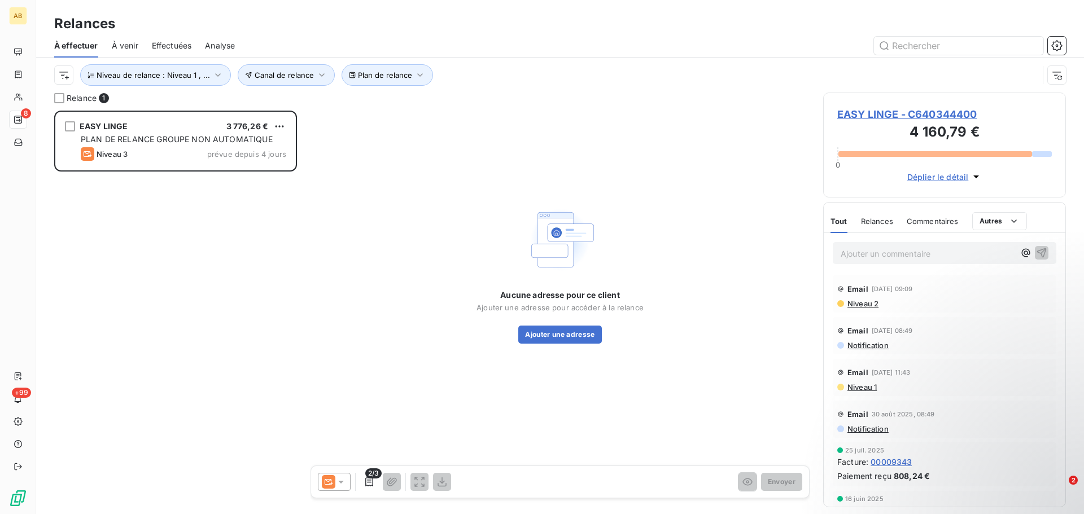
click at [159, 43] on span "Effectuées" at bounding box center [172, 45] width 40 height 11
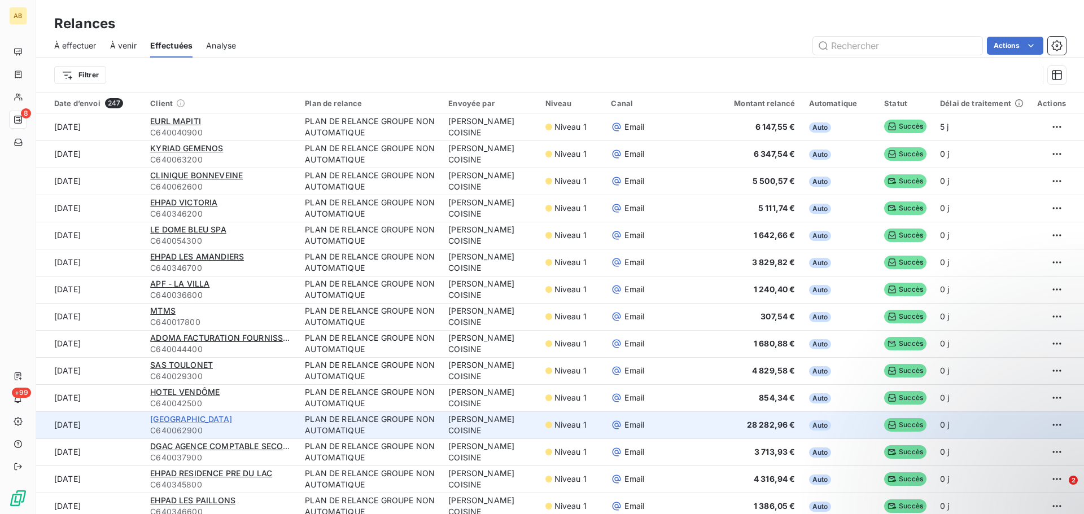
click at [186, 417] on span "[GEOGRAPHIC_DATA]" at bounding box center [191, 419] width 82 height 10
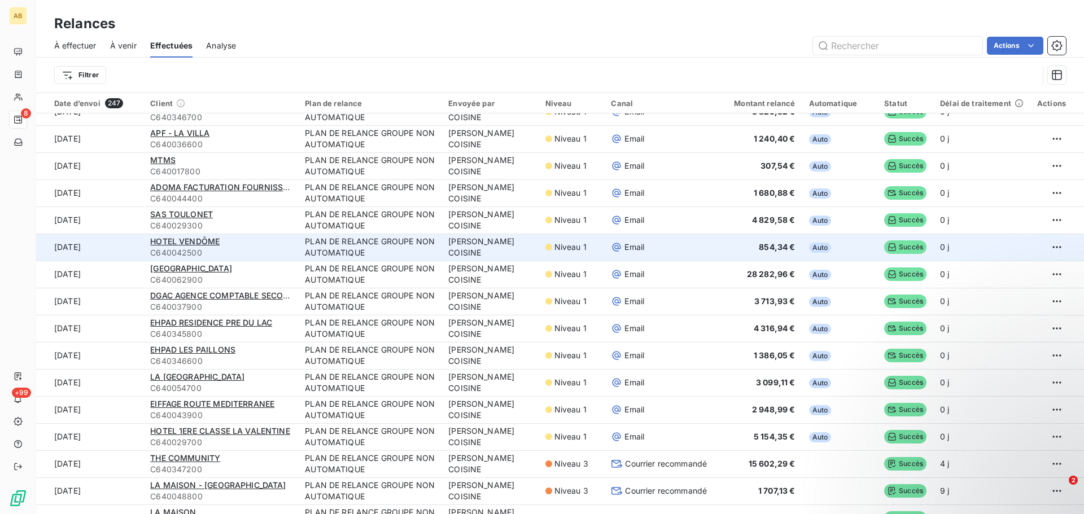
scroll to position [301, 0]
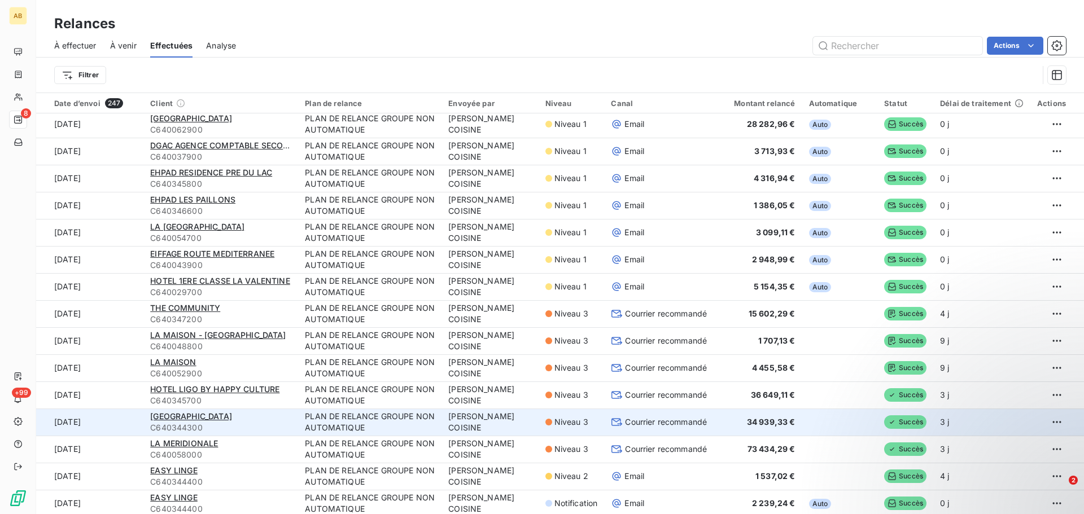
click at [81, 420] on td "[DATE]" at bounding box center [89, 422] width 107 height 27
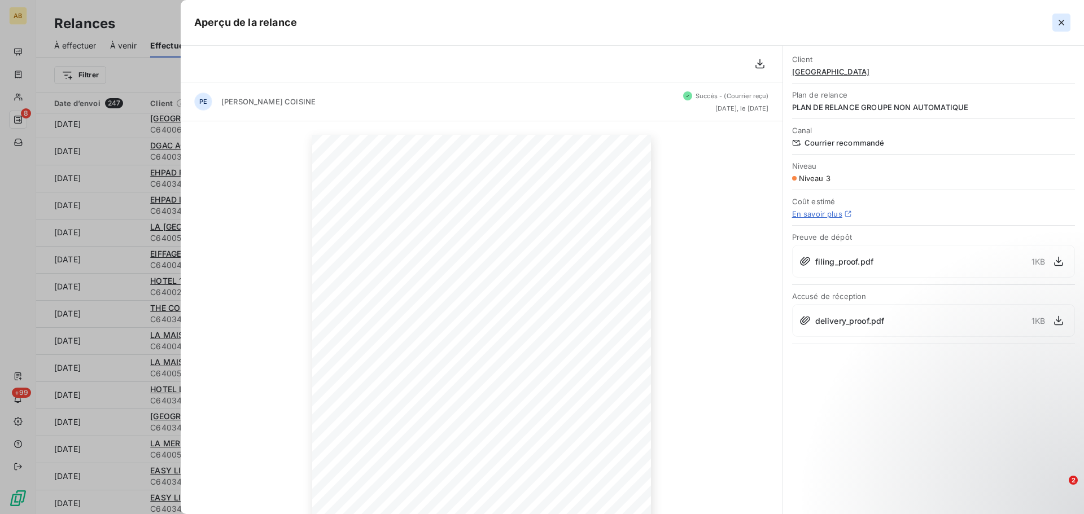
click at [1066, 22] on icon "button" at bounding box center [1061, 22] width 11 height 11
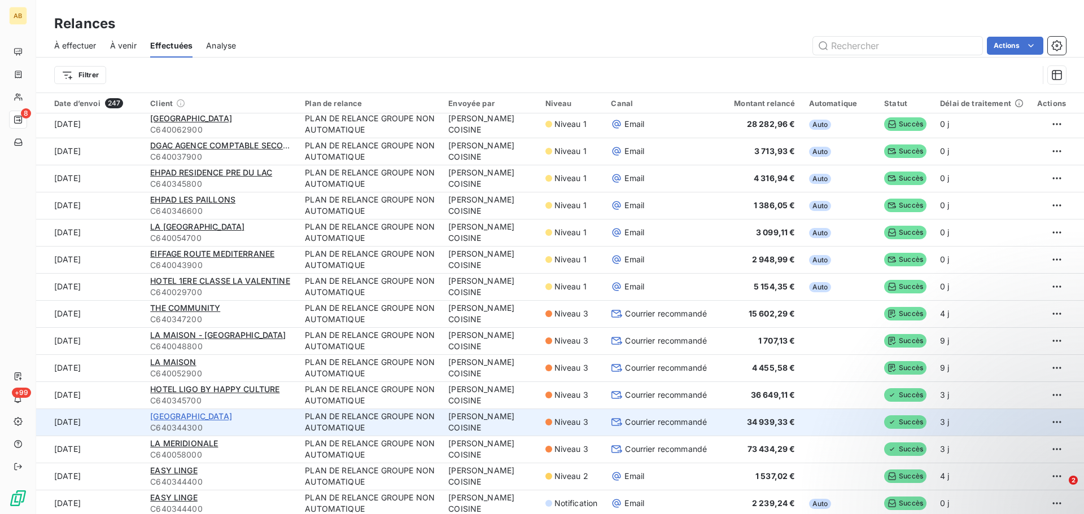
click at [192, 418] on span "[GEOGRAPHIC_DATA]" at bounding box center [191, 417] width 82 height 10
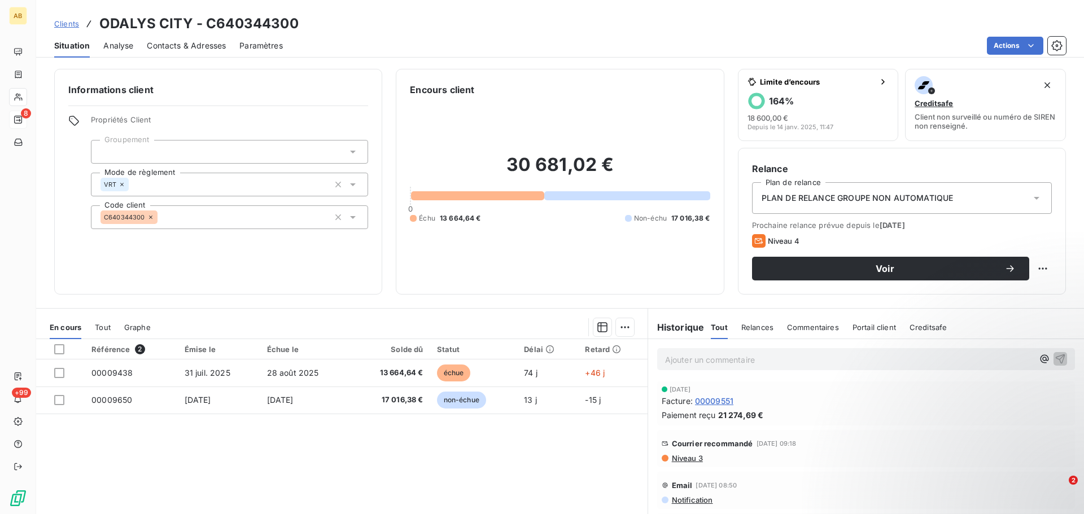
click at [177, 43] on span "Contacts & Adresses" at bounding box center [186, 45] width 79 height 11
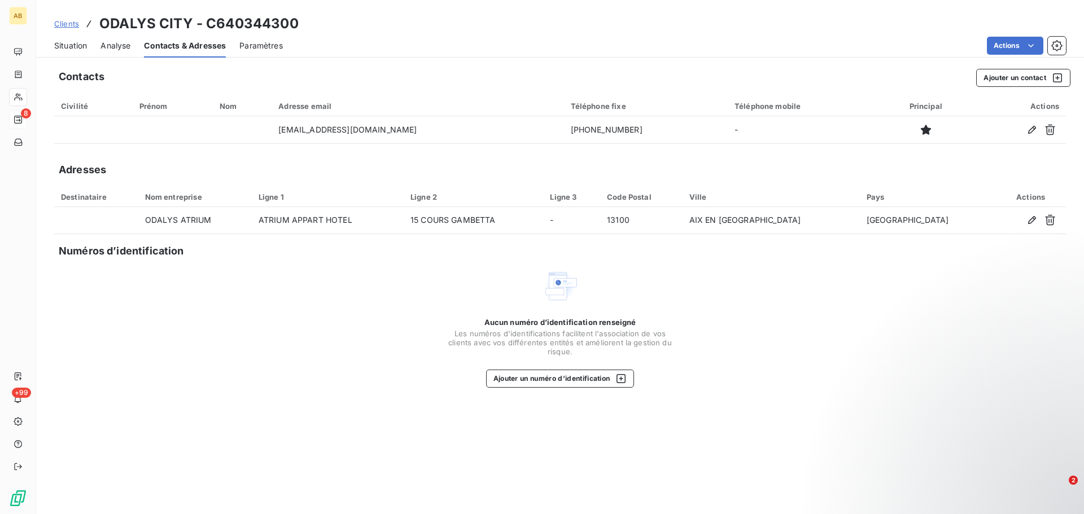
click at [76, 48] on span "Situation" at bounding box center [70, 45] width 33 height 11
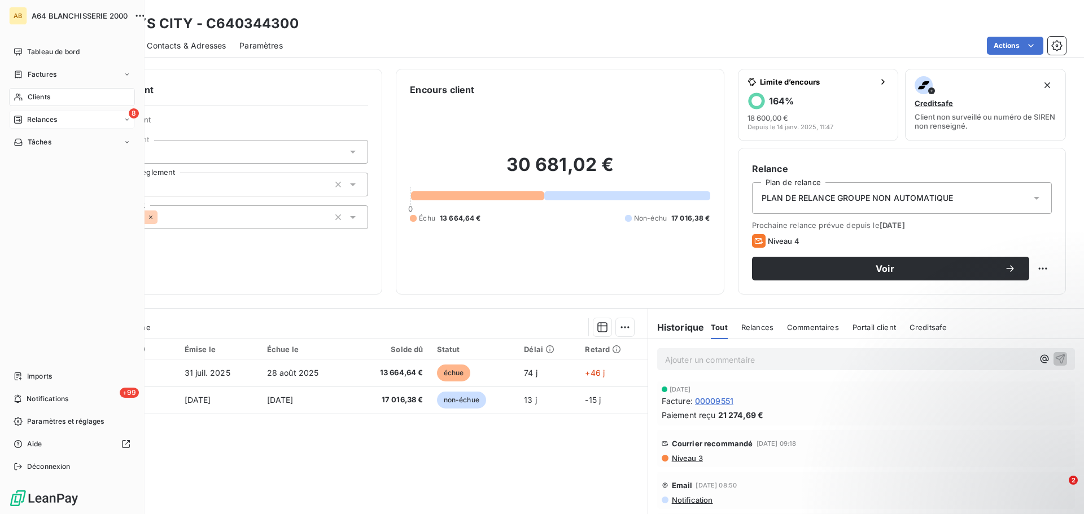
click at [49, 119] on span "Relances" at bounding box center [42, 120] width 30 height 10
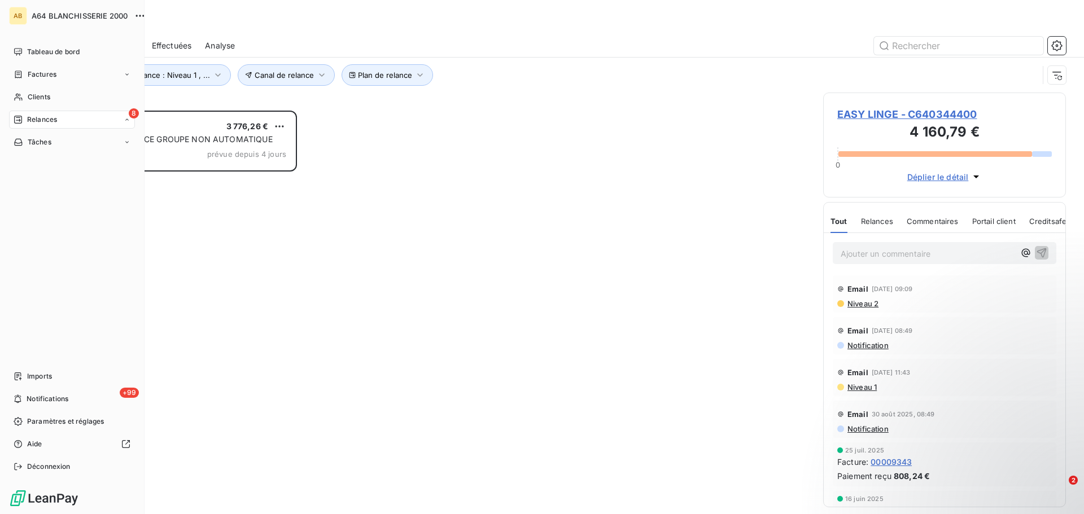
scroll to position [395, 234]
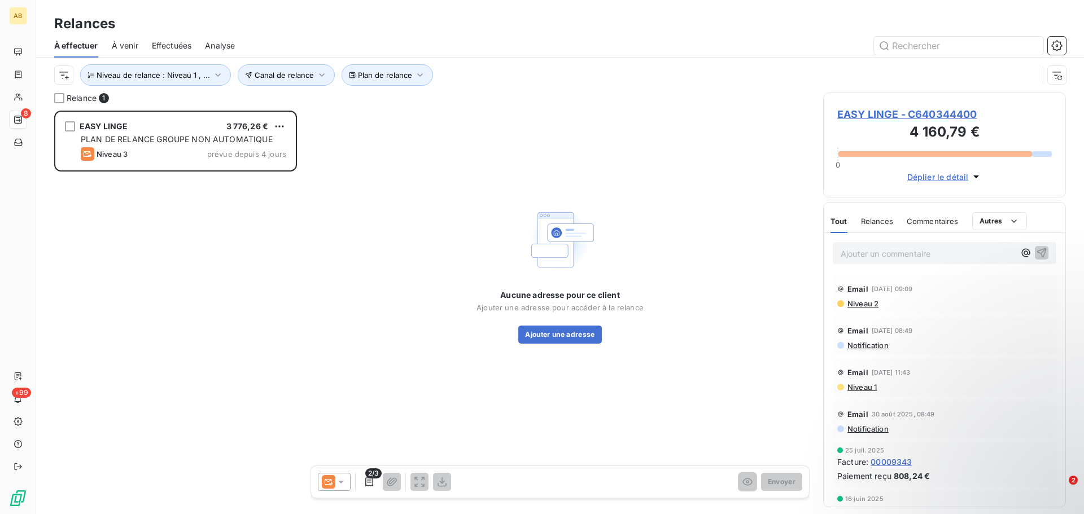
click at [181, 45] on span "Effectuées" at bounding box center [172, 45] width 40 height 11
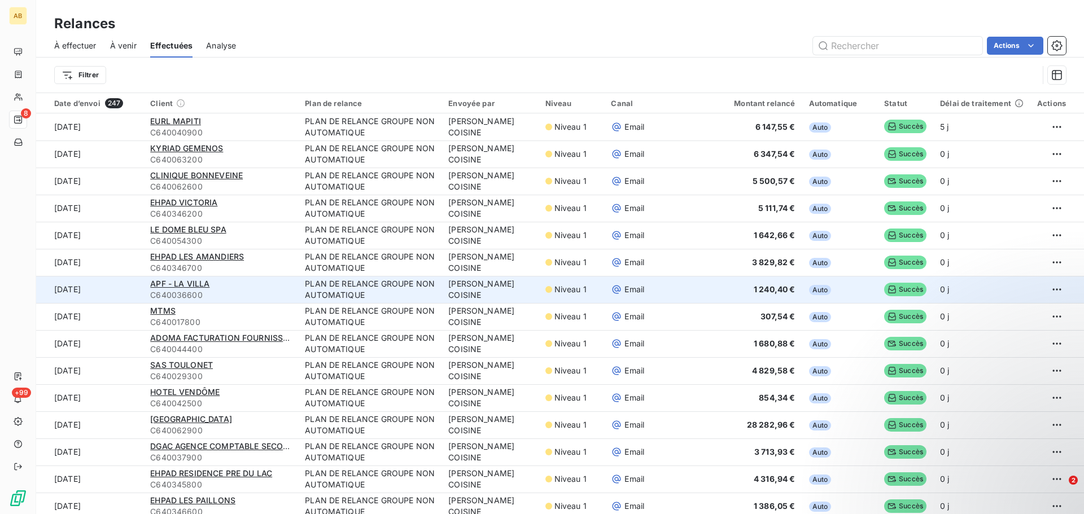
scroll to position [301, 0]
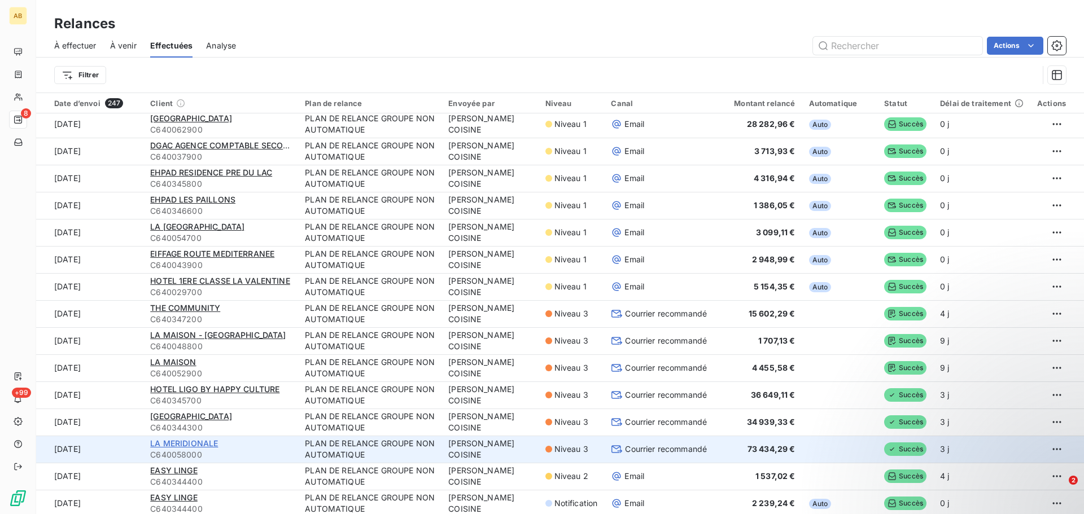
click at [208, 441] on span "LA MERIDIONALE" at bounding box center [184, 444] width 68 height 10
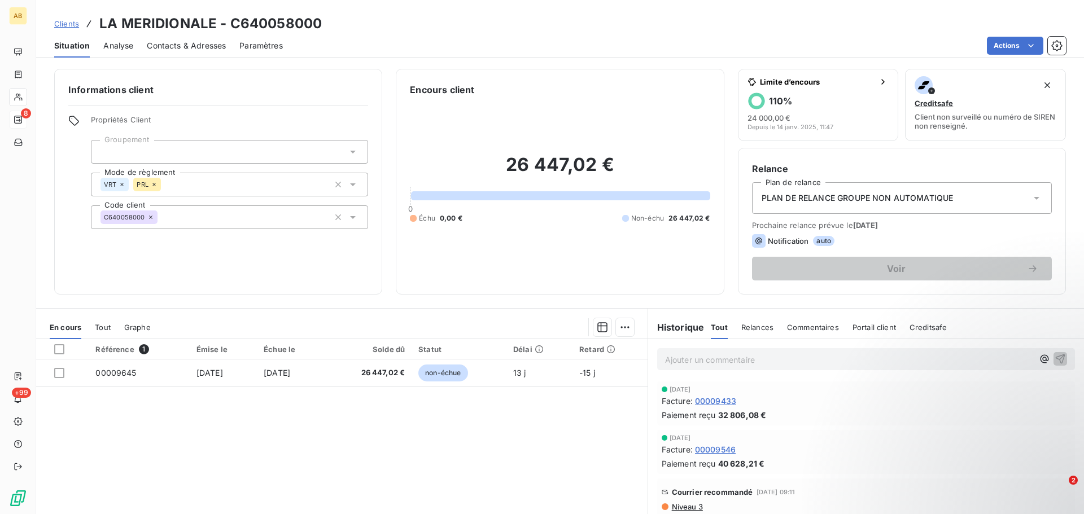
click at [182, 43] on span "Contacts & Adresses" at bounding box center [186, 45] width 79 height 11
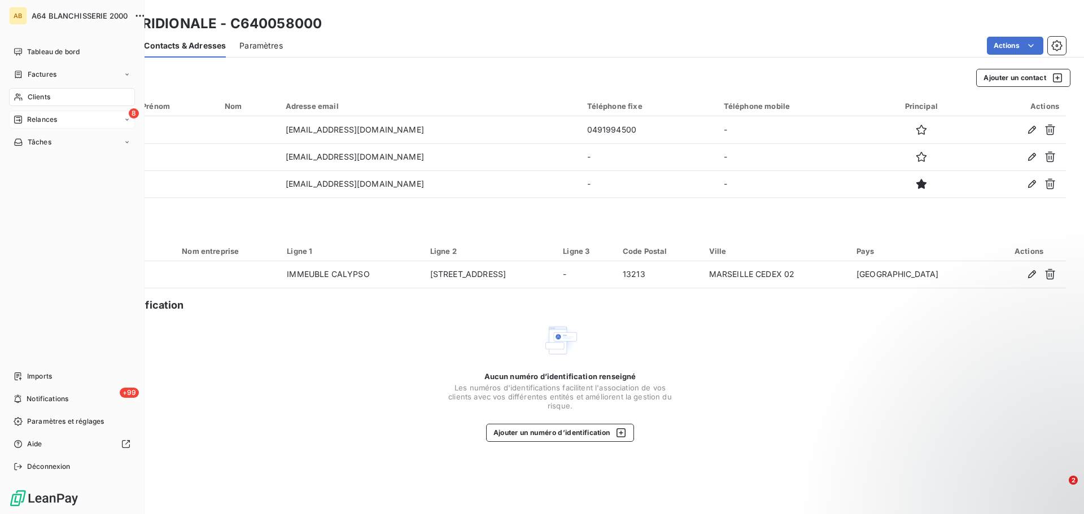
click at [46, 120] on span "Relances" at bounding box center [42, 120] width 30 height 10
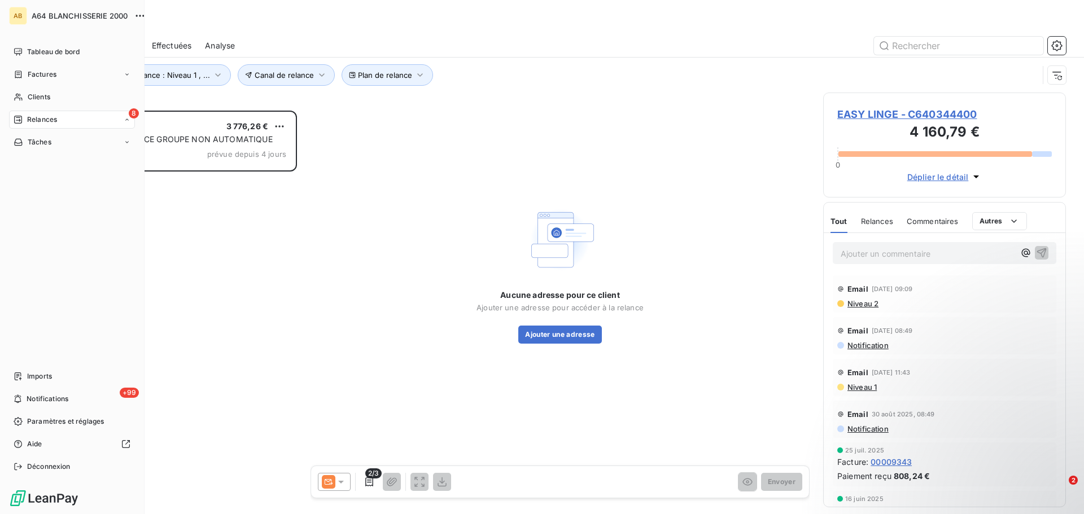
scroll to position [395, 234]
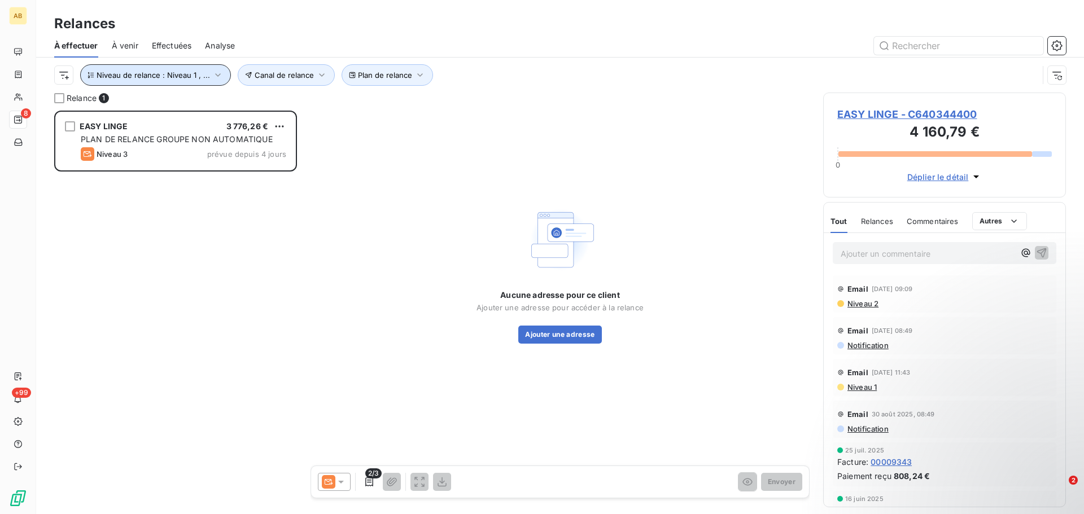
click at [212, 76] on icon "button" at bounding box center [217, 74] width 11 height 11
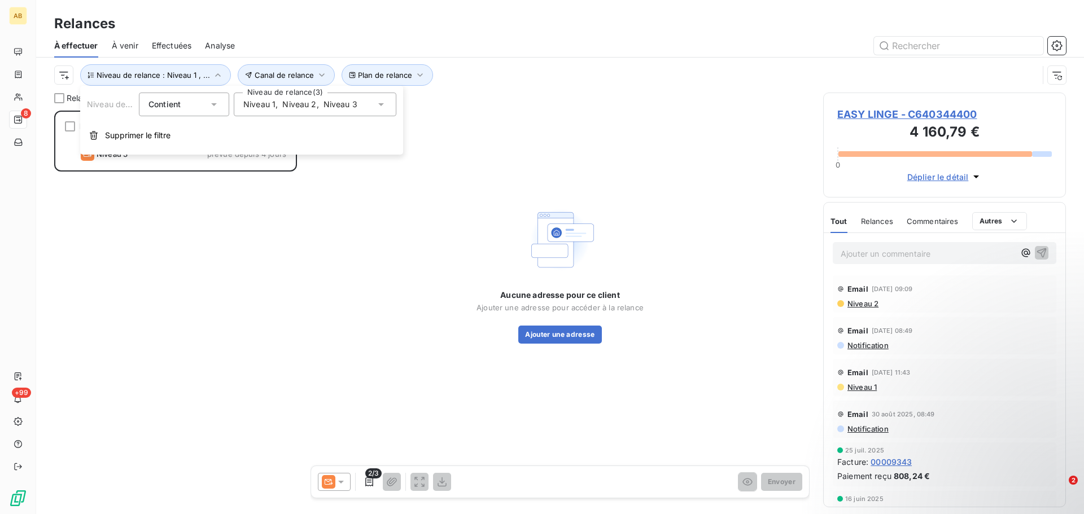
click at [379, 107] on icon at bounding box center [380, 104] width 11 height 11
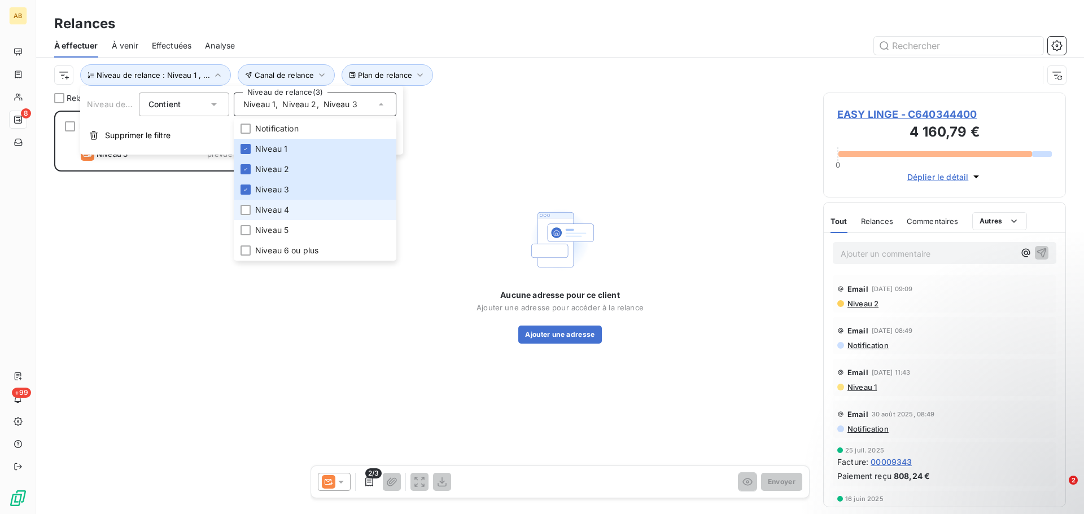
click at [278, 215] on span "Niveau 4" at bounding box center [272, 209] width 34 height 11
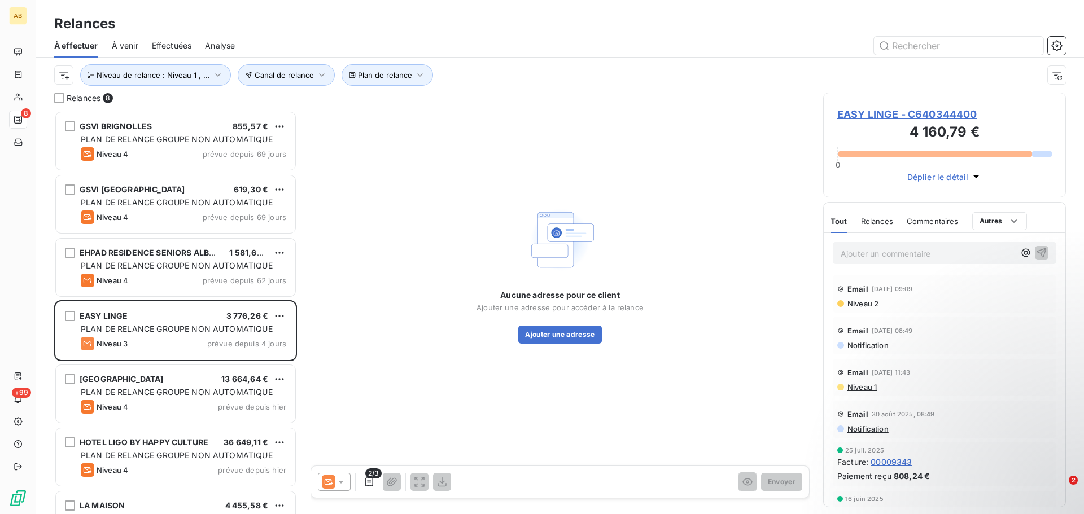
click at [363, 359] on div "Aucune adresse pour ce client Ajouter une adresse pour accéder à la relance Ajo…" at bounding box center [560, 274] width 499 height 362
click at [178, 45] on span "Effectuées" at bounding box center [172, 45] width 40 height 11
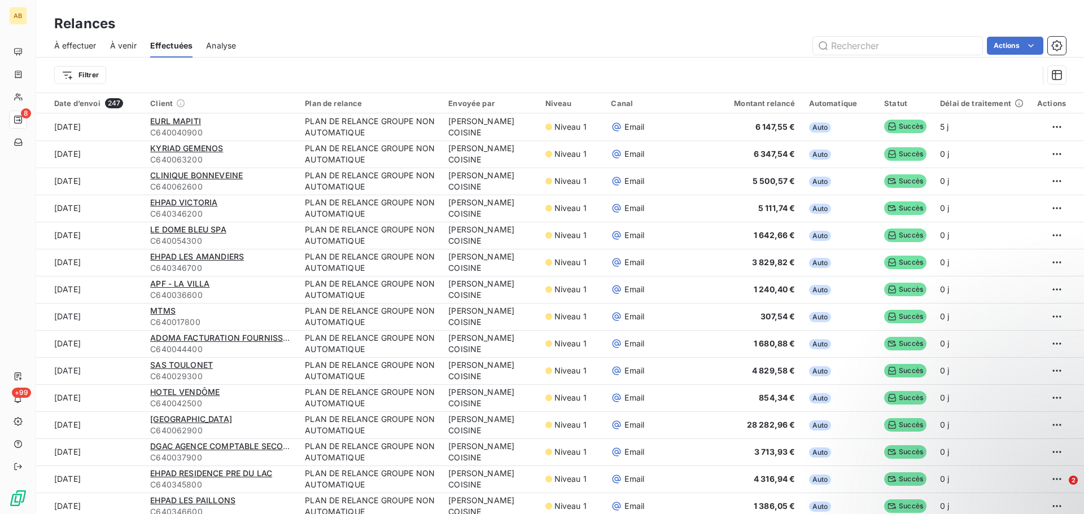
click at [123, 47] on span "À venir" at bounding box center [123, 45] width 27 height 11
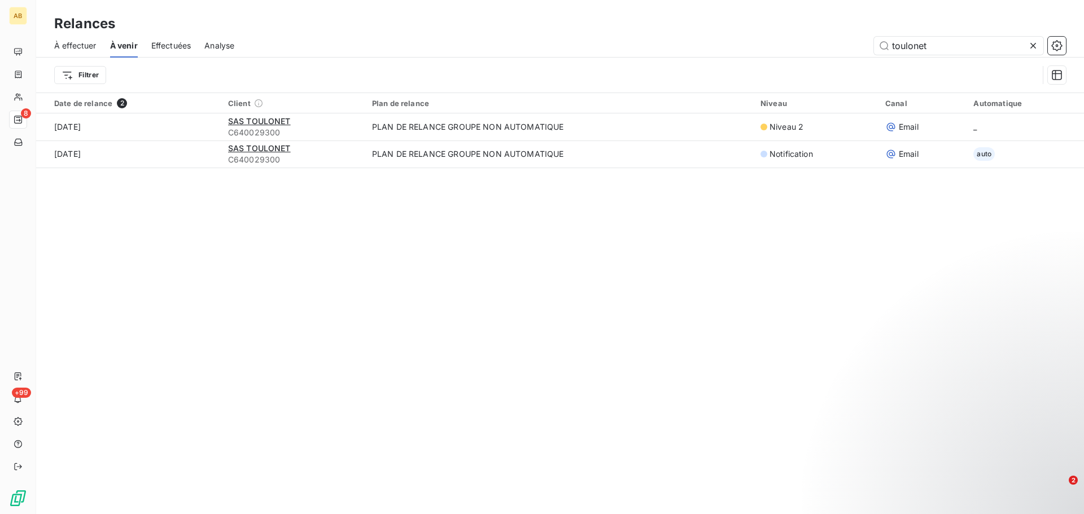
click at [230, 49] on span "Analyse" at bounding box center [219, 45] width 30 height 11
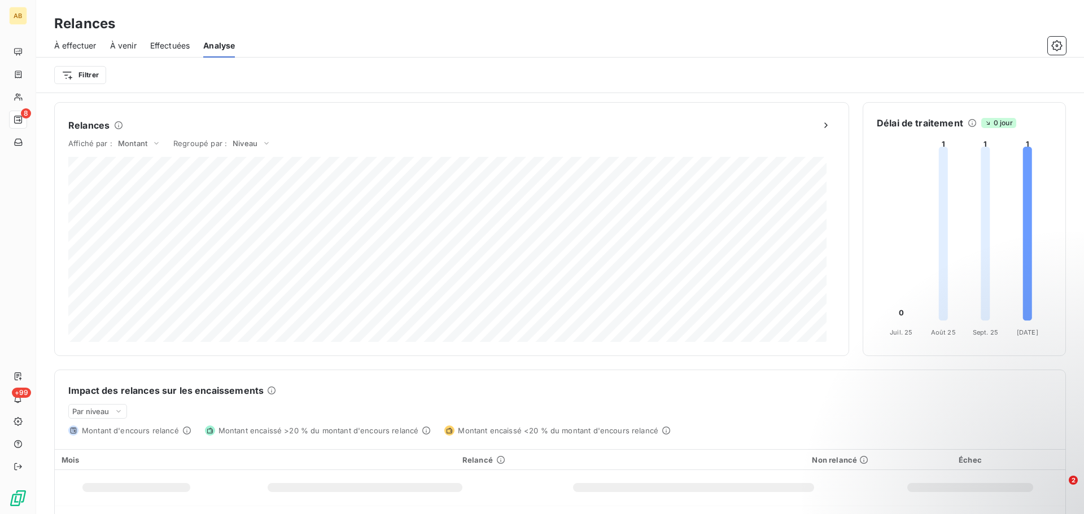
click at [80, 49] on span "À effectuer" at bounding box center [75, 45] width 42 height 11
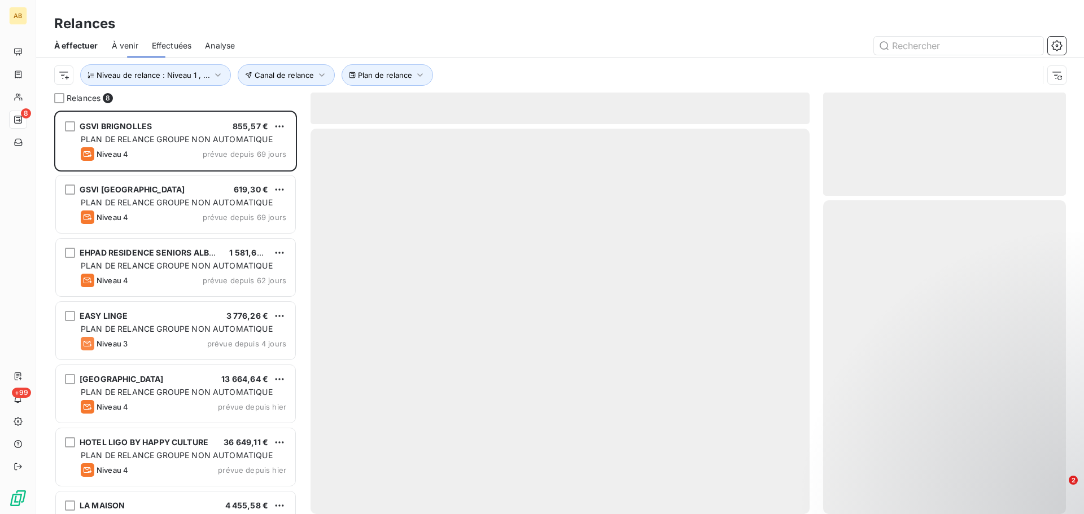
scroll to position [395, 234]
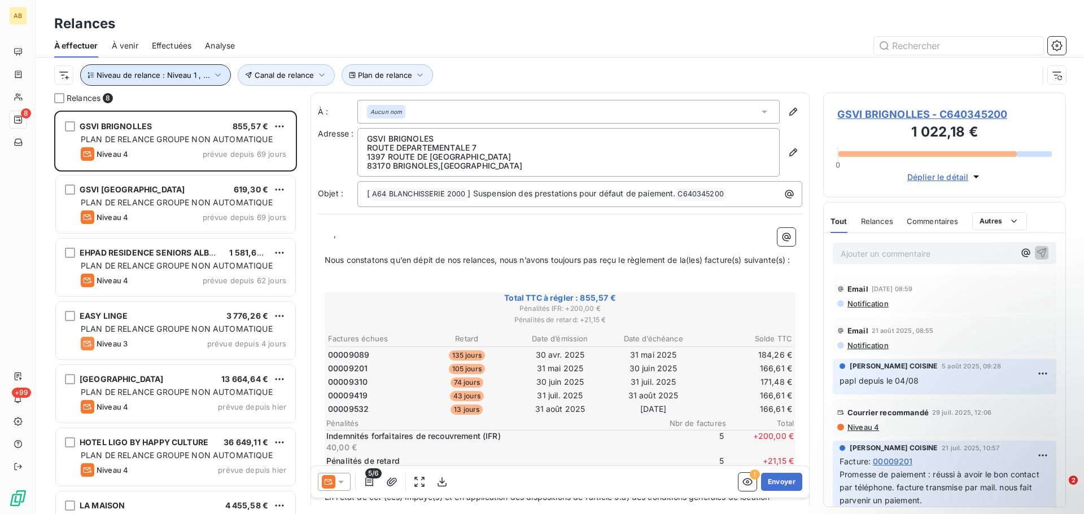
click at [212, 75] on icon "button" at bounding box center [217, 74] width 11 height 11
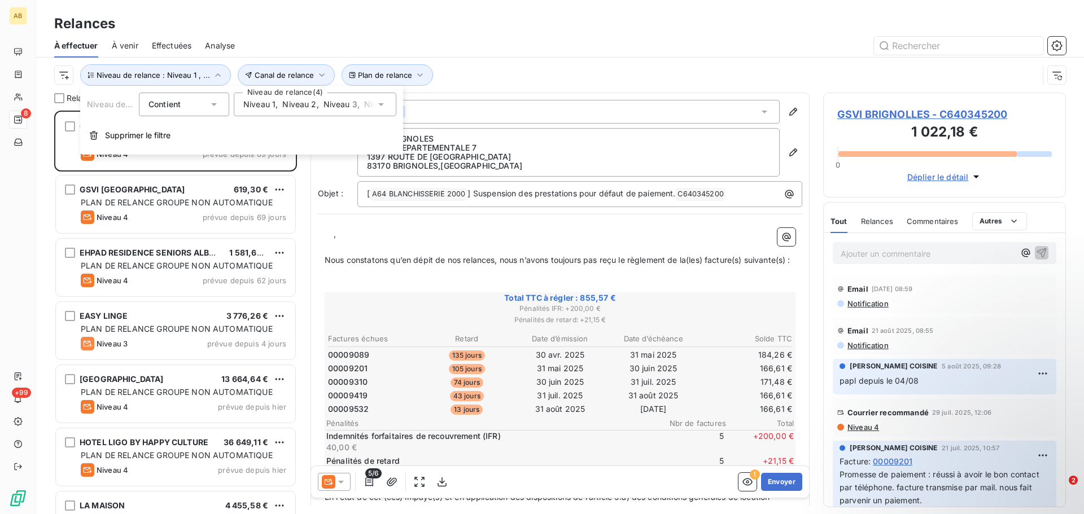
click at [381, 107] on icon at bounding box center [380, 104] width 11 height 11
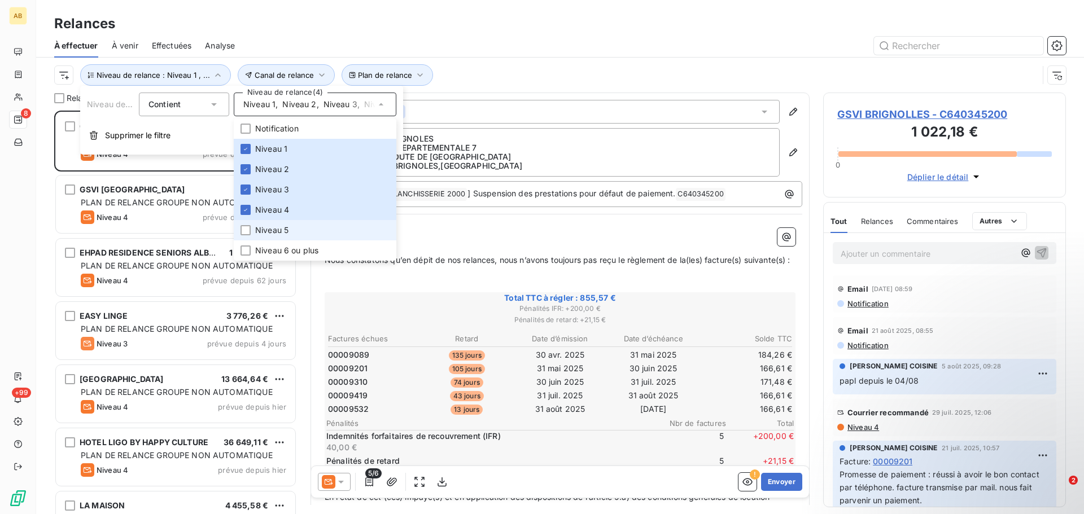
click at [255, 230] on li "Niveau 5" at bounding box center [315, 230] width 163 height 20
click at [246, 209] on icon at bounding box center [245, 210] width 7 height 7
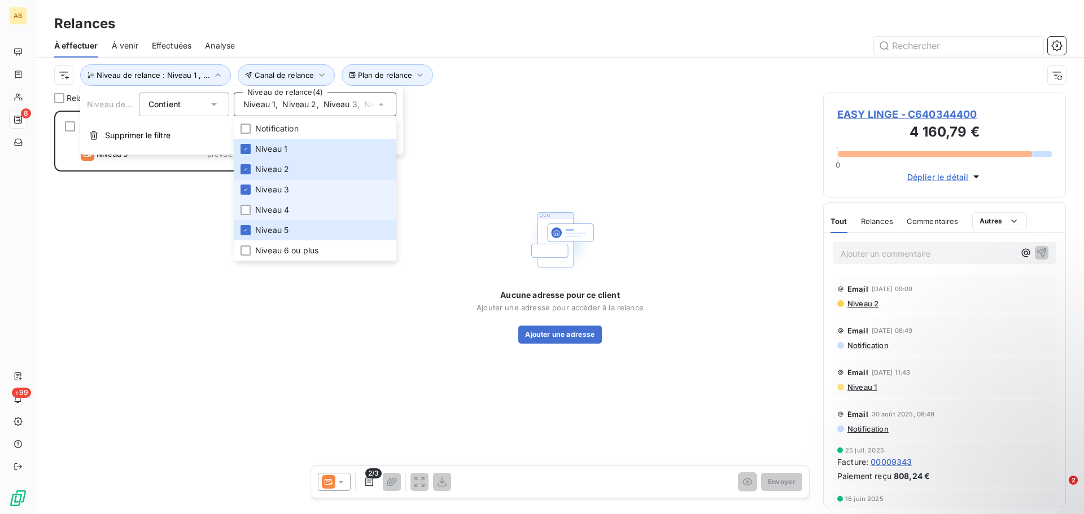
scroll to position [395, 234]
click at [247, 189] on icon at bounding box center [245, 190] width 3 height 2
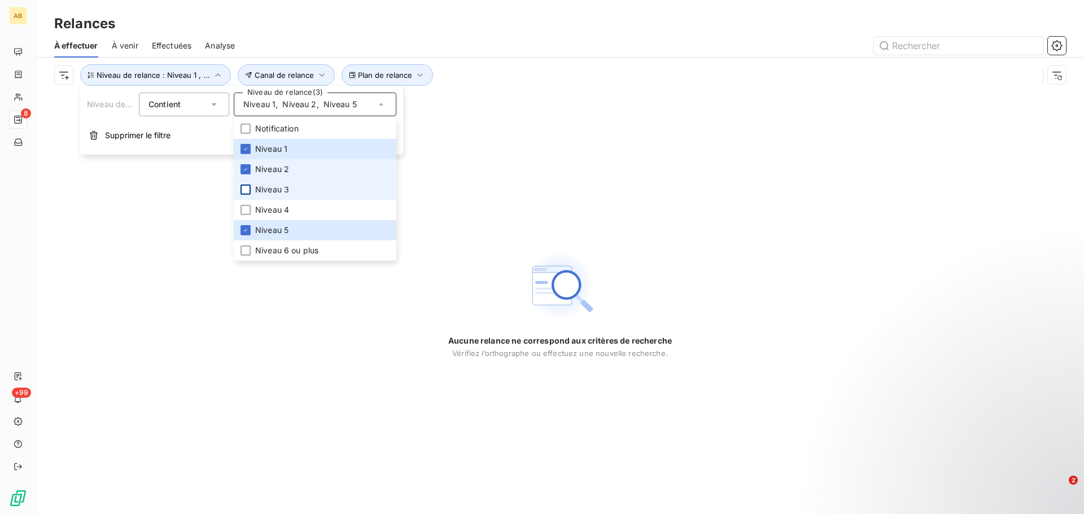
drag, startPoint x: 242, startPoint y: 169, endPoint x: 244, endPoint y: 163, distance: 5.9
click at [242, 168] on icon at bounding box center [245, 169] width 7 height 7
click at [245, 145] on div at bounding box center [246, 149] width 10 height 10
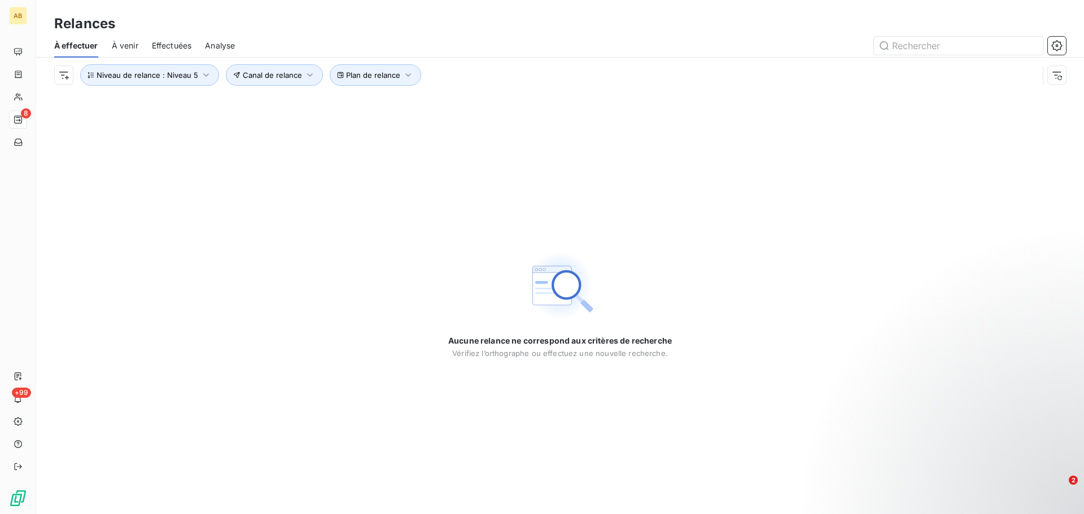
click at [202, 332] on div "Aucune relance ne correspond aux critères de recherche [PERSON_NAME] l’orthogra…" at bounding box center [560, 304] width 1048 height 422
click at [204, 82] on button "Niveau de relance : Niveau 5" at bounding box center [149, 74] width 139 height 21
click at [384, 106] on icon at bounding box center [380, 104] width 11 height 11
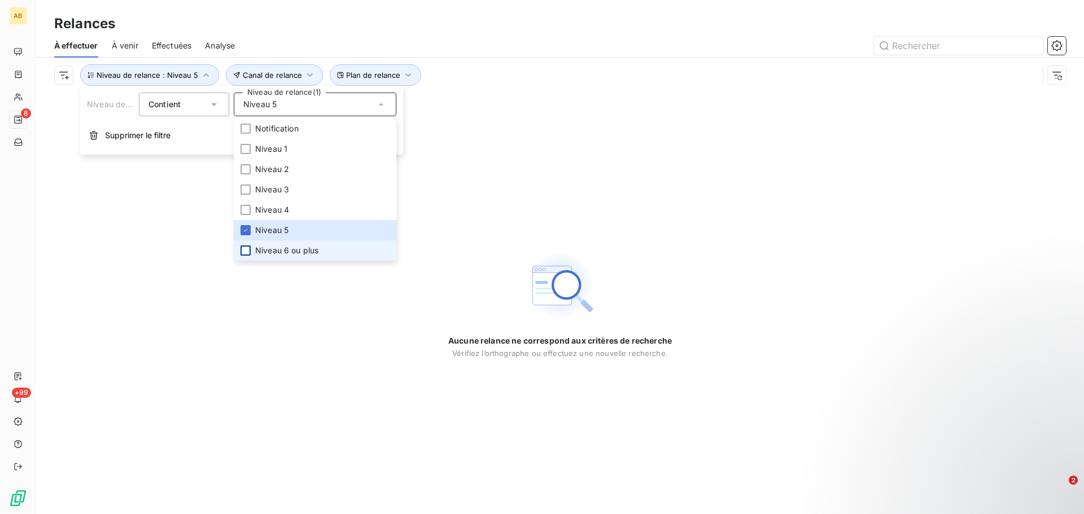
click at [246, 254] on div at bounding box center [246, 251] width 10 height 10
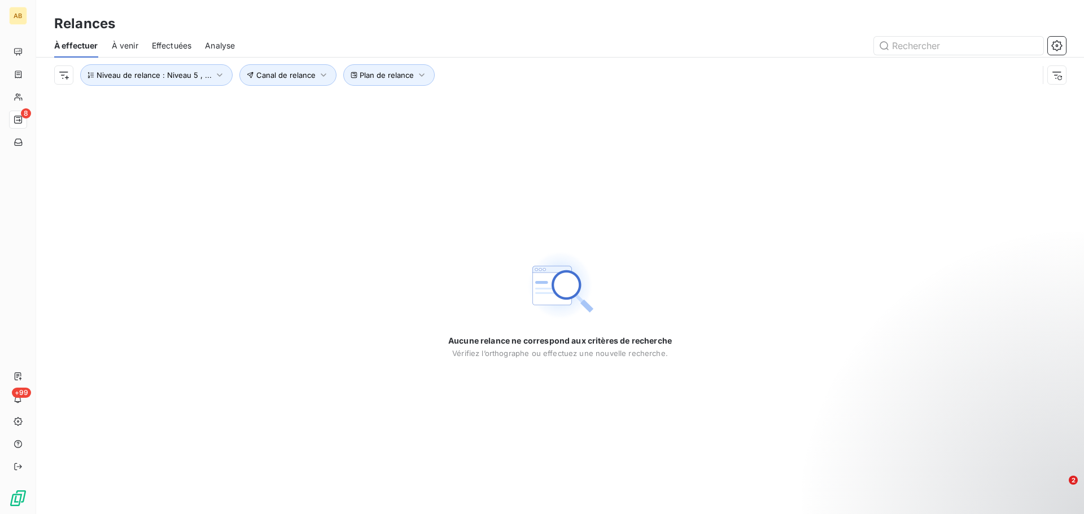
click at [147, 251] on div "Aucune relance ne correspond aux critères de recherche [PERSON_NAME] l’orthogra…" at bounding box center [560, 304] width 1048 height 422
